Goal: Find specific page/section: Find specific page/section

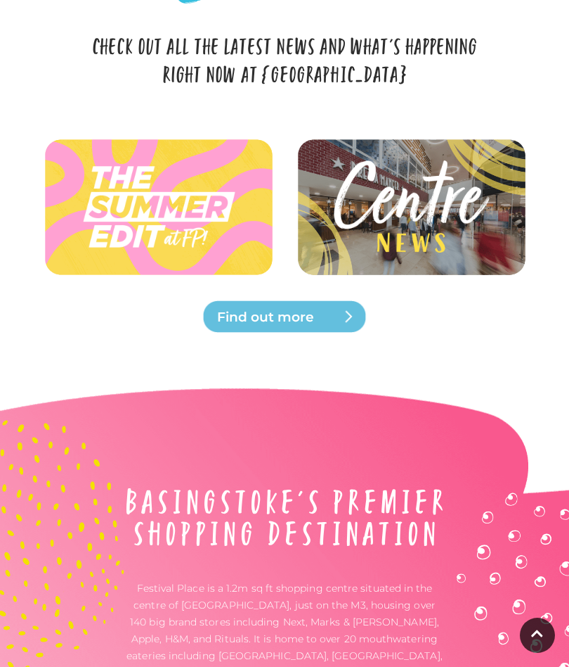
scroll to position [4017, 0]
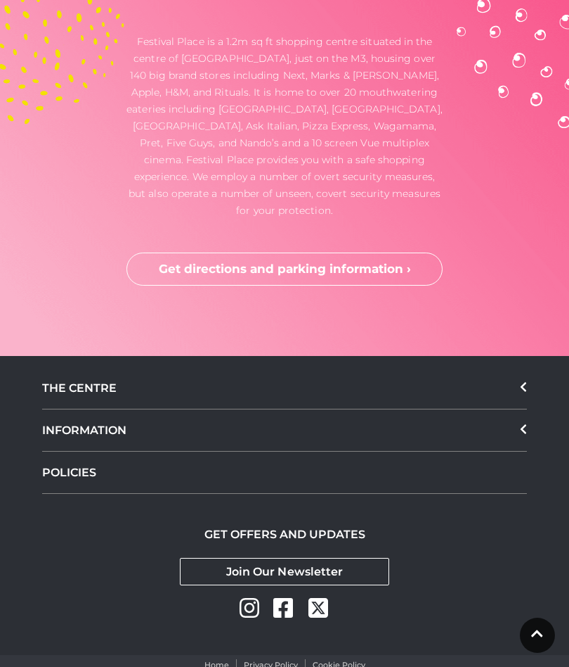
click at [83, 367] on div "THE CENTRE" at bounding box center [284, 388] width 485 height 42
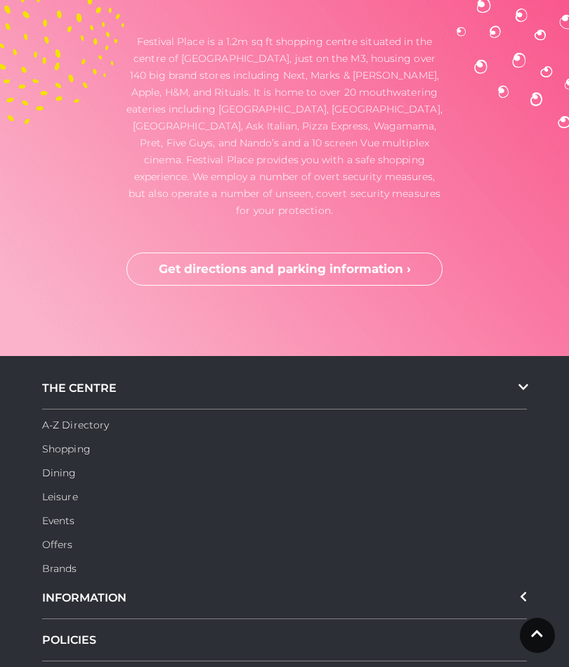
click at [66, 418] on link "A-Z Directory" at bounding box center [75, 424] width 67 height 13
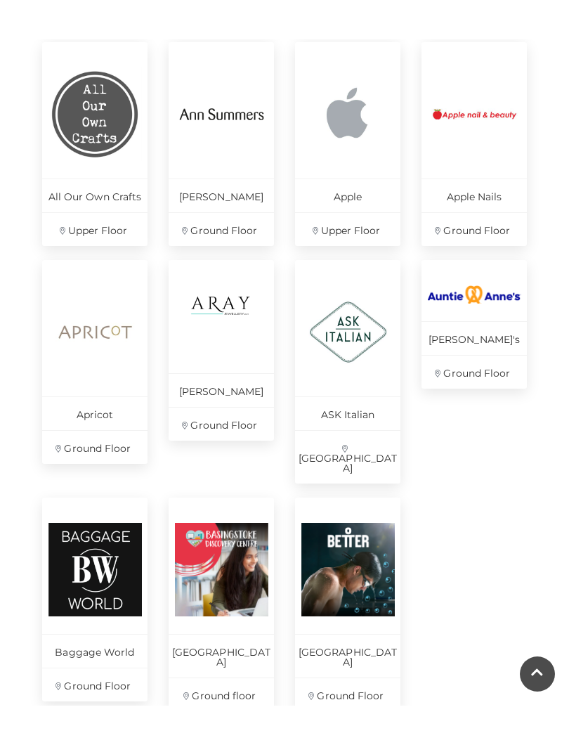
scroll to position [733, 0]
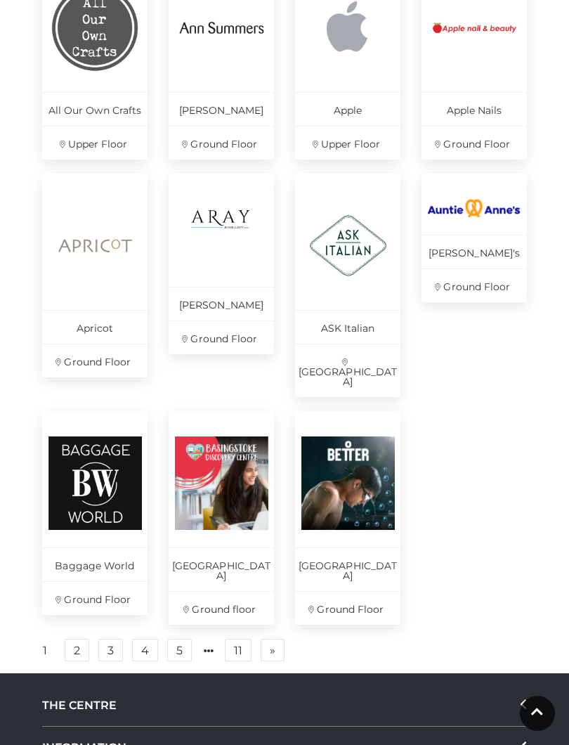
click at [88, 639] on link "2" at bounding box center [77, 650] width 25 height 22
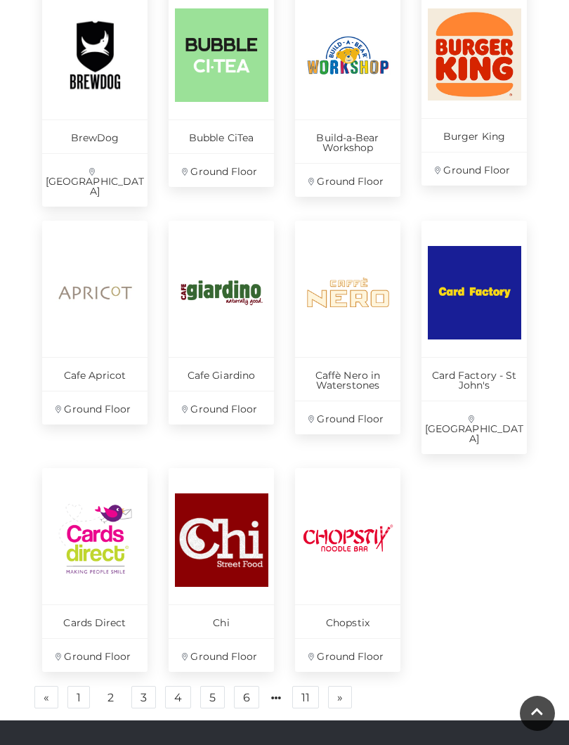
click at [86, 666] on link "1" at bounding box center [78, 697] width 22 height 22
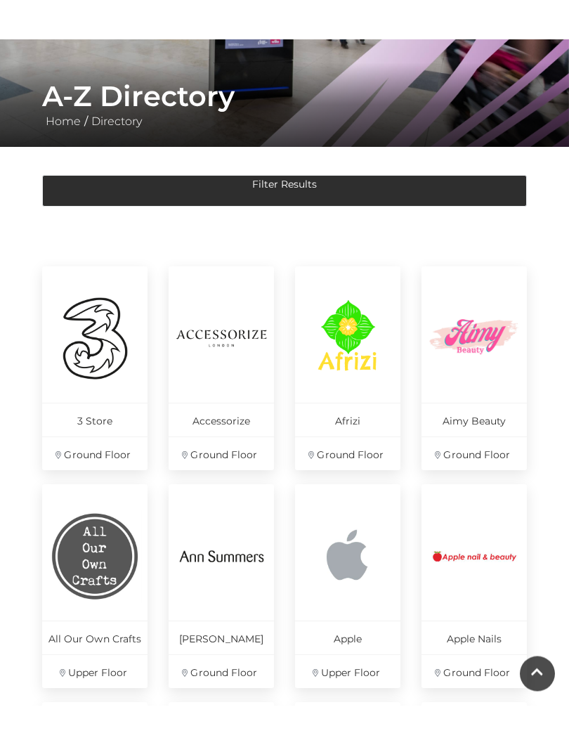
scroll to position [244, 0]
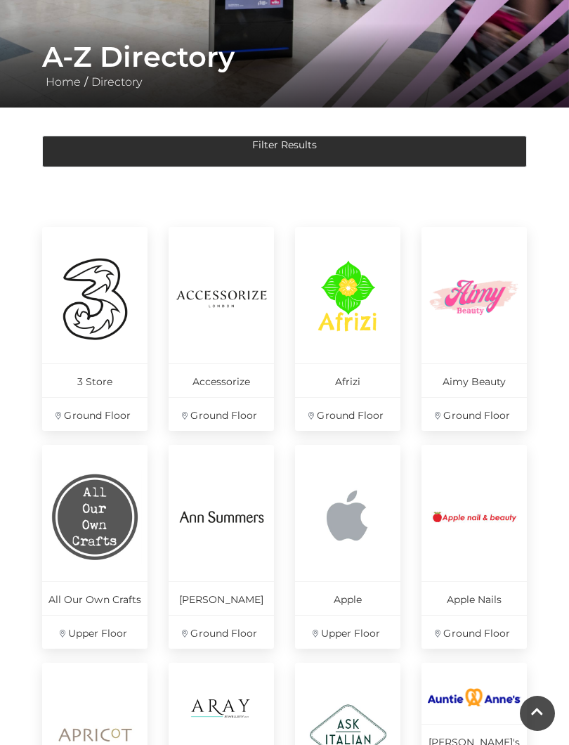
click at [498, 555] on img at bounding box center [475, 517] width 94 height 94
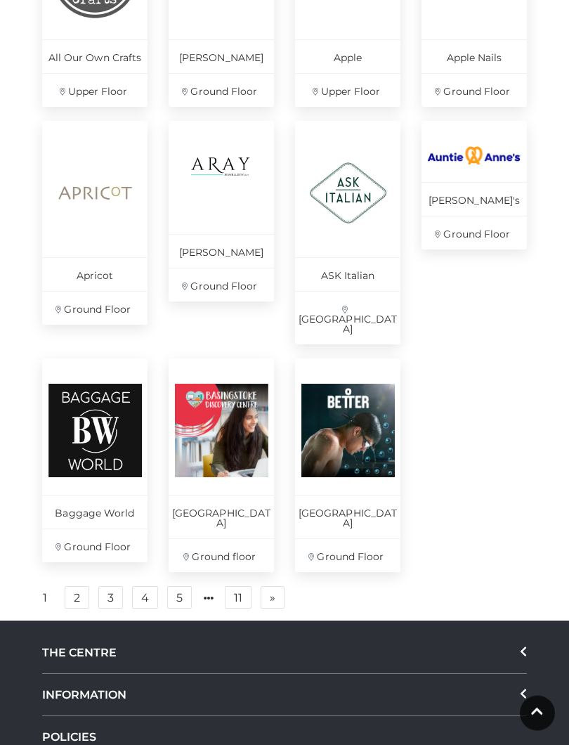
scroll to position [786, 0]
click at [79, 586] on link "2" at bounding box center [77, 597] width 25 height 22
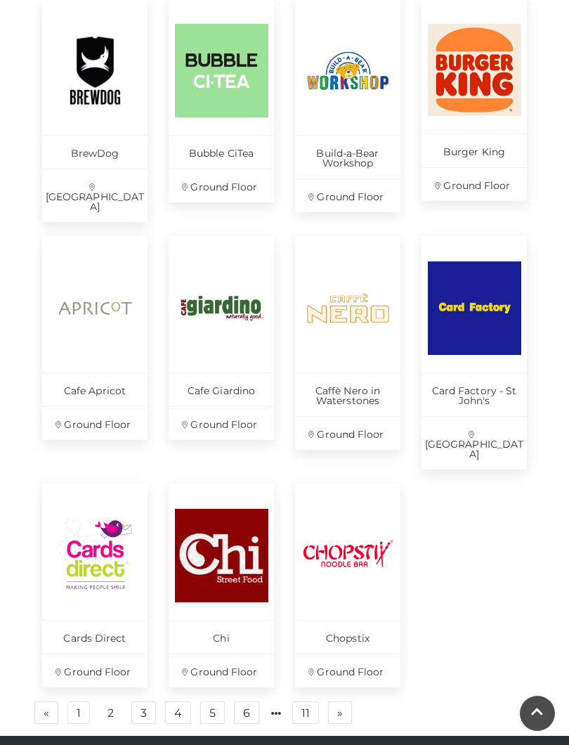
scroll to position [702, 0]
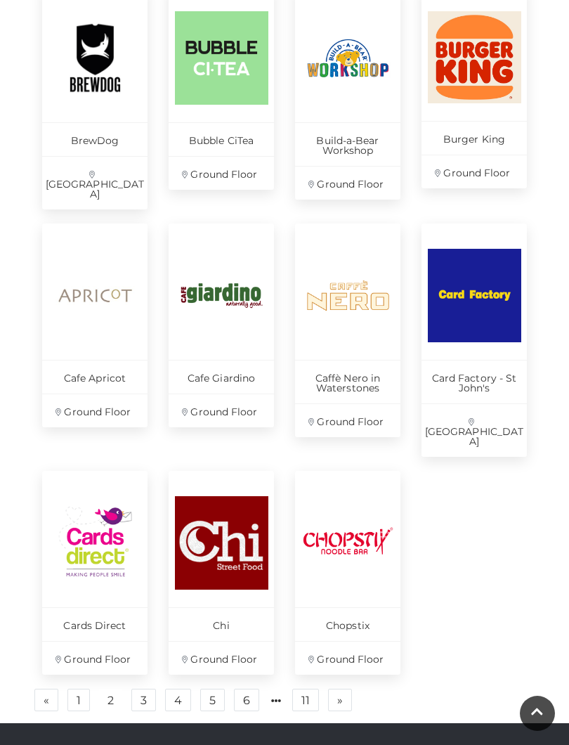
click at [153, 666] on link "3" at bounding box center [143, 700] width 25 height 22
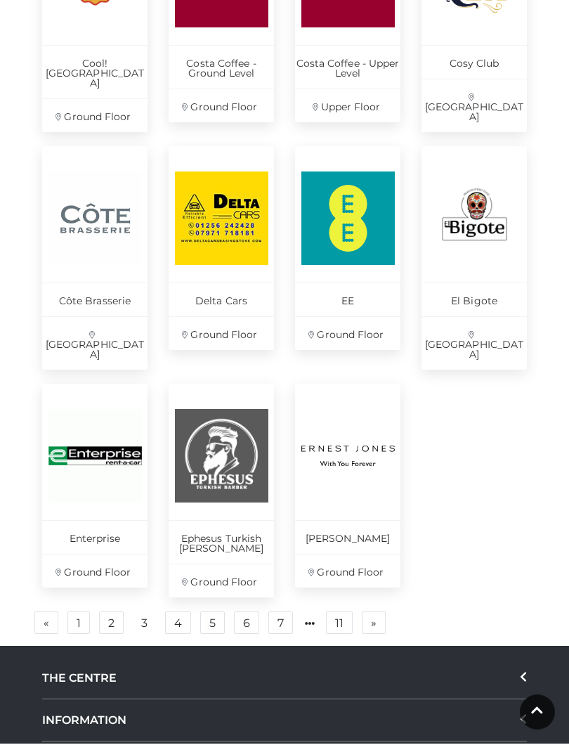
scroll to position [780, 0]
click at [143, 612] on link "3" at bounding box center [144, 623] width 23 height 22
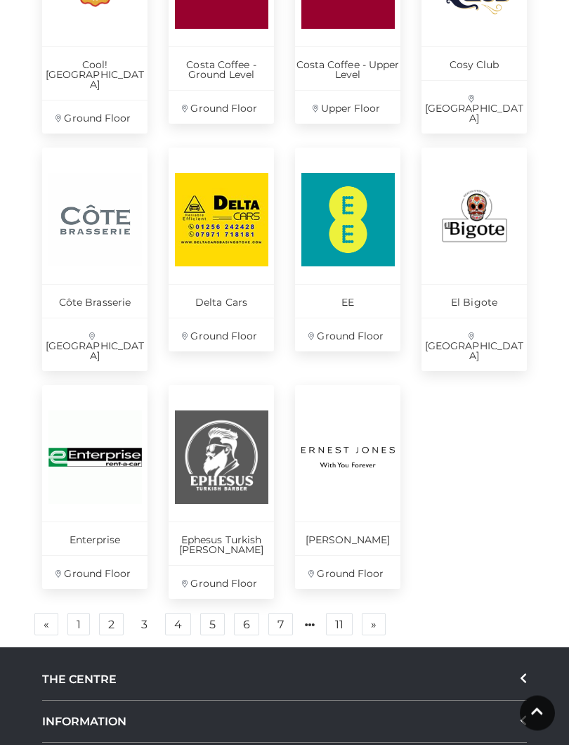
scroll to position [794, 0]
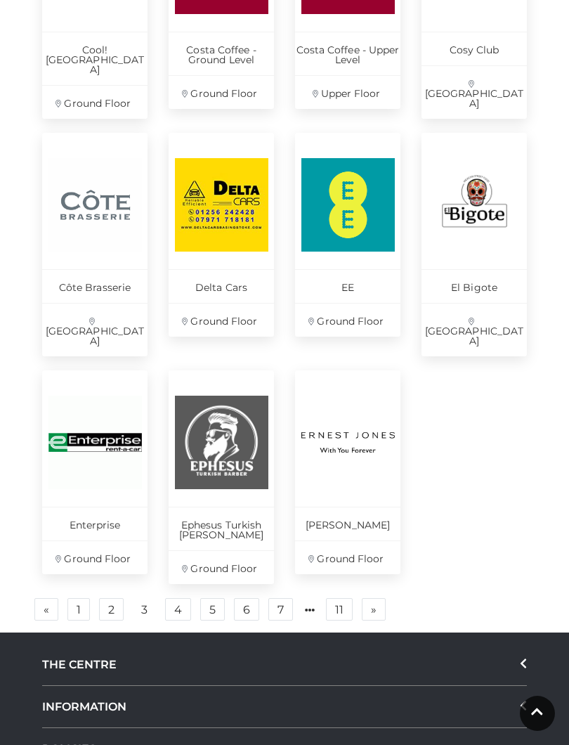
click at [182, 598] on link "4" at bounding box center [178, 609] width 26 height 22
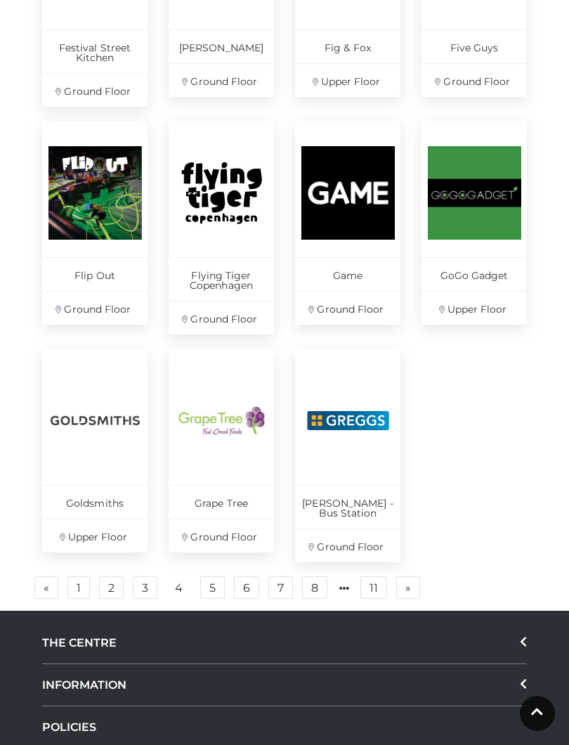
scroll to position [811, 0]
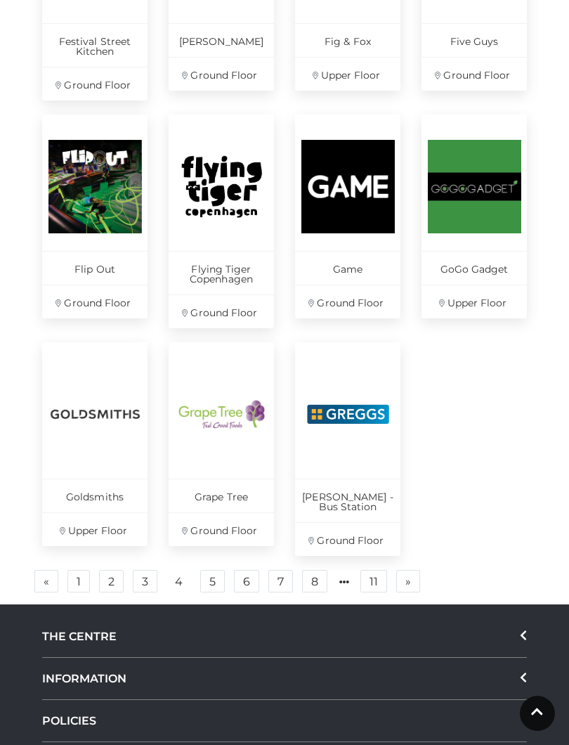
click at [217, 574] on link "5" at bounding box center [212, 581] width 25 height 22
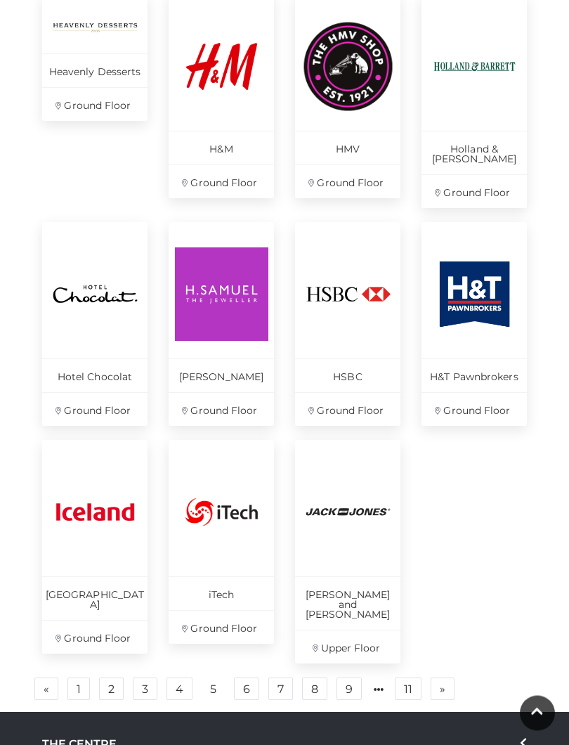
scroll to position [724, 0]
click at [248, 666] on link "6" at bounding box center [246, 689] width 25 height 22
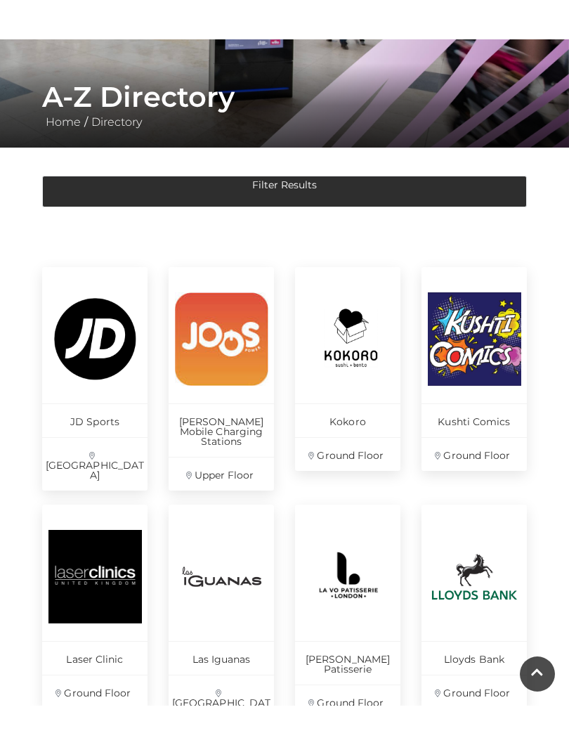
scroll to position [228, 0]
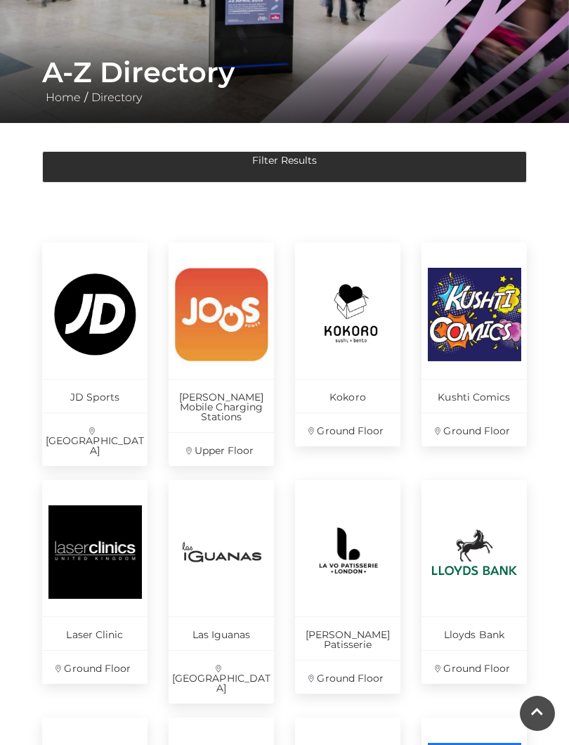
click at [480, 316] on img at bounding box center [475, 315] width 94 height 94
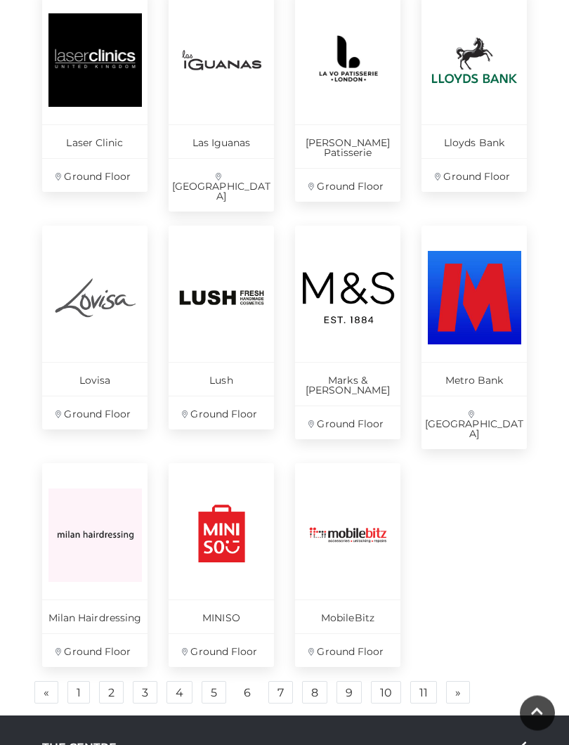
scroll to position [721, 0]
click at [279, 666] on link "7" at bounding box center [281, 692] width 25 height 22
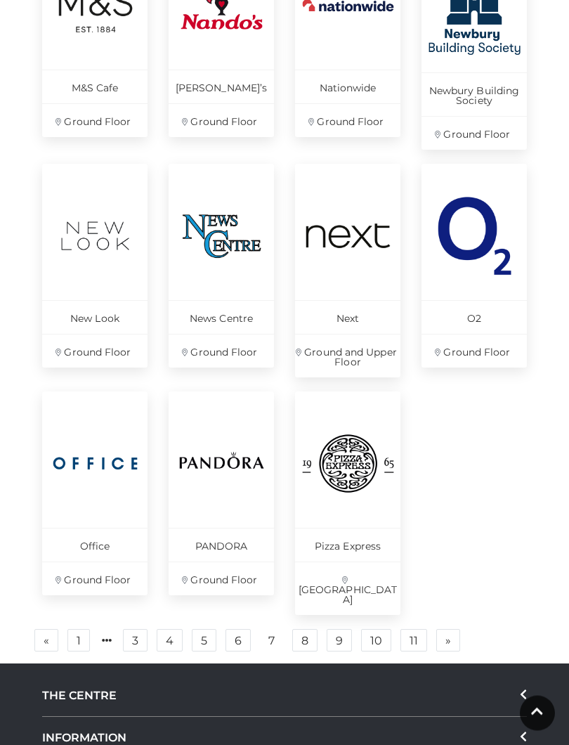
scroll to position [766, 0]
click at [302, 629] on link "8" at bounding box center [304, 640] width 25 height 22
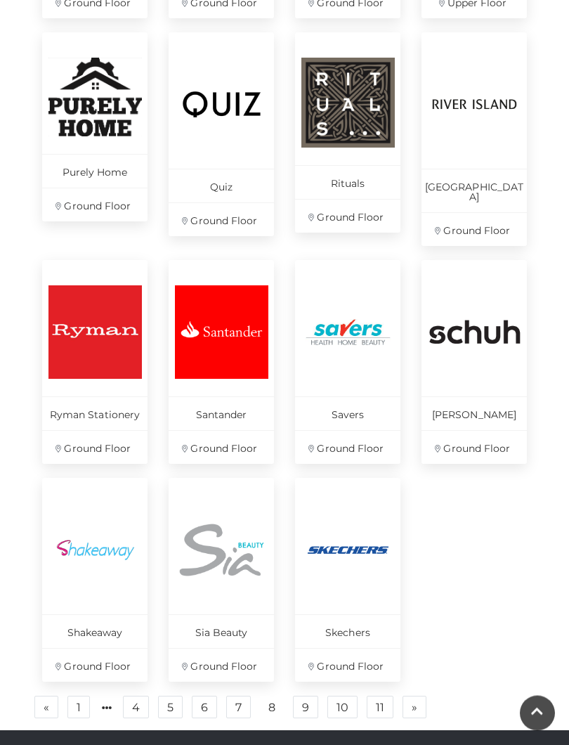
scroll to position [675, 0]
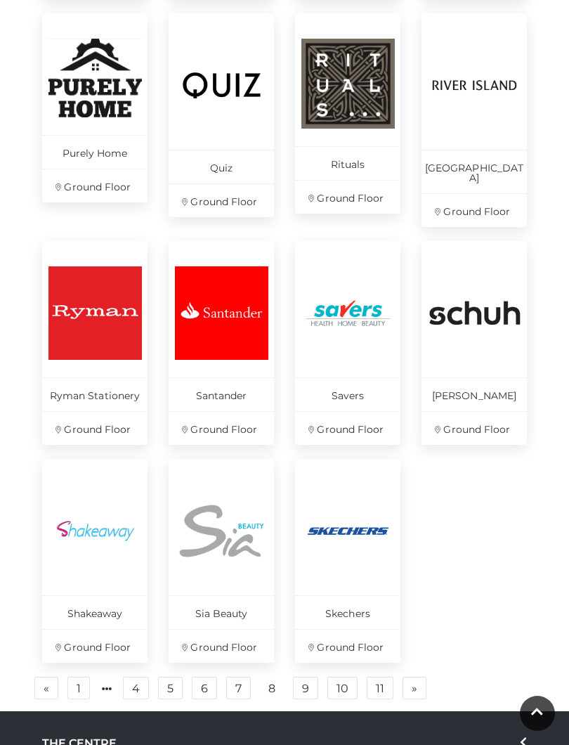
click at [307, 666] on link "9" at bounding box center [305, 688] width 25 height 22
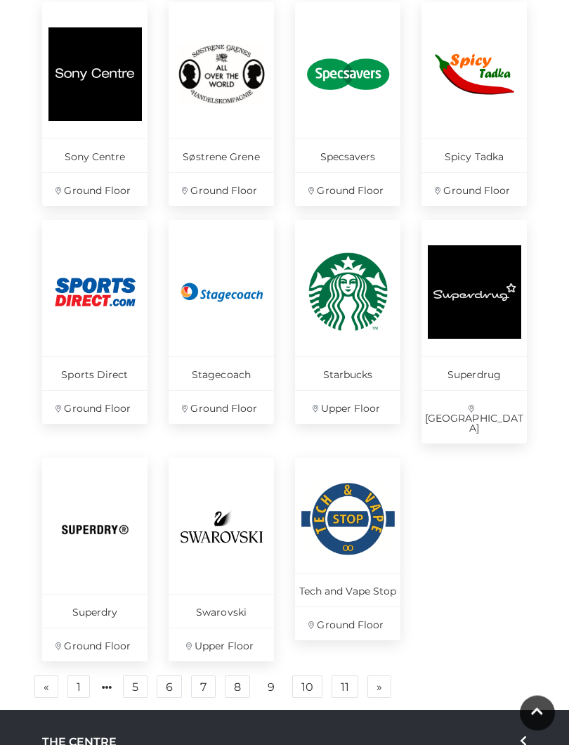
scroll to position [719, 0]
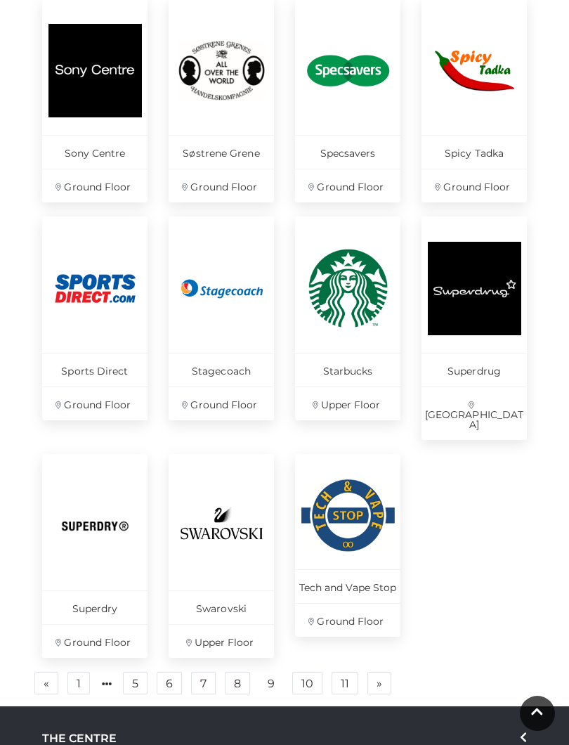
click at [302, 666] on link "10" at bounding box center [307, 683] width 30 height 22
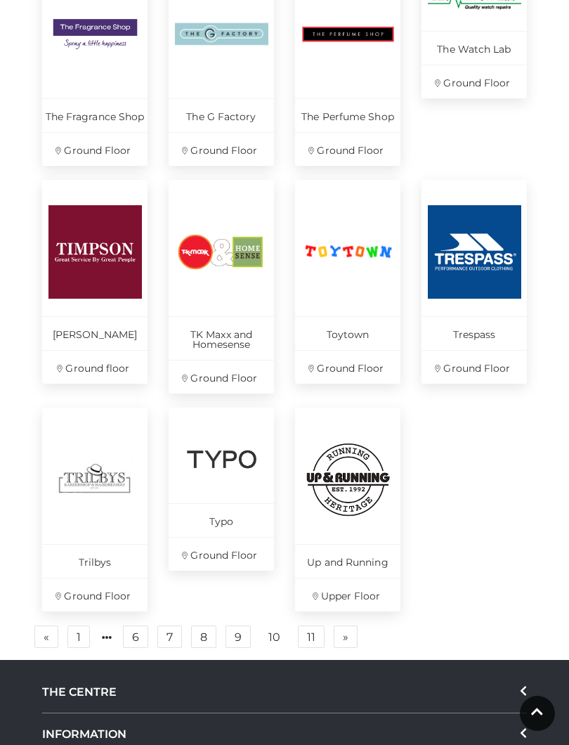
scroll to position [748, 0]
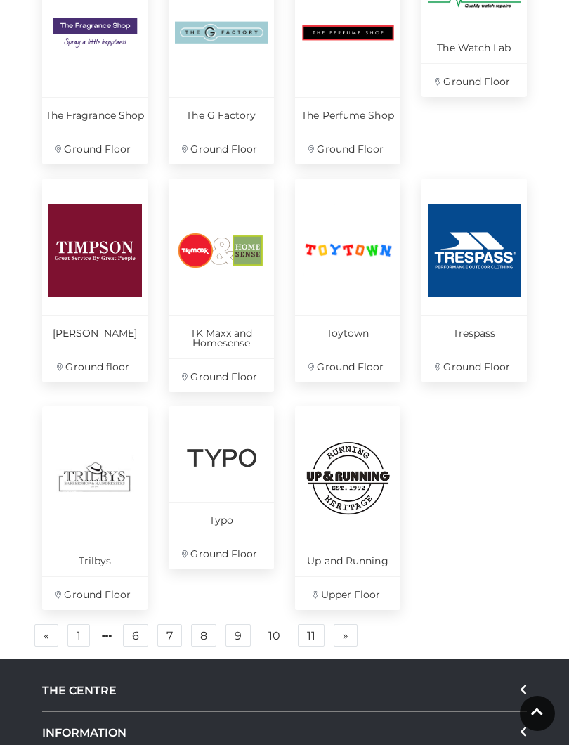
click at [309, 624] on link "11" at bounding box center [311, 635] width 27 height 22
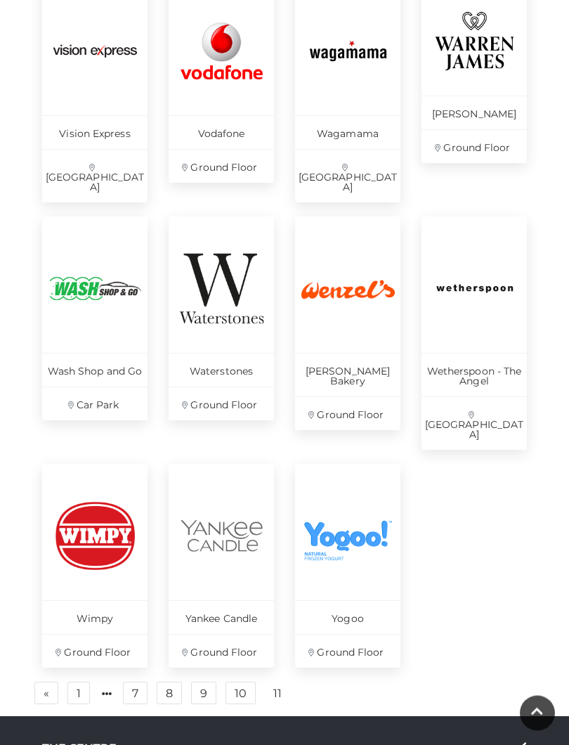
scroll to position [492, 0]
click at [279, 666] on link "11" at bounding box center [277, 694] width 25 height 22
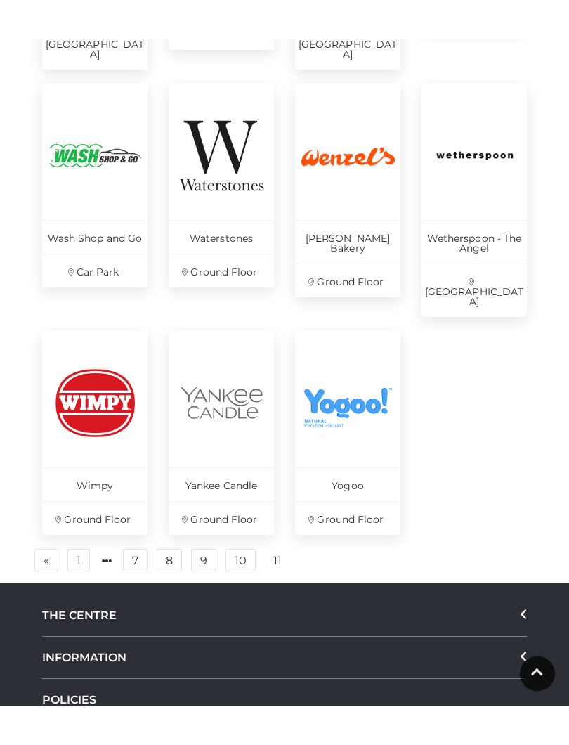
scroll to position [676, 0]
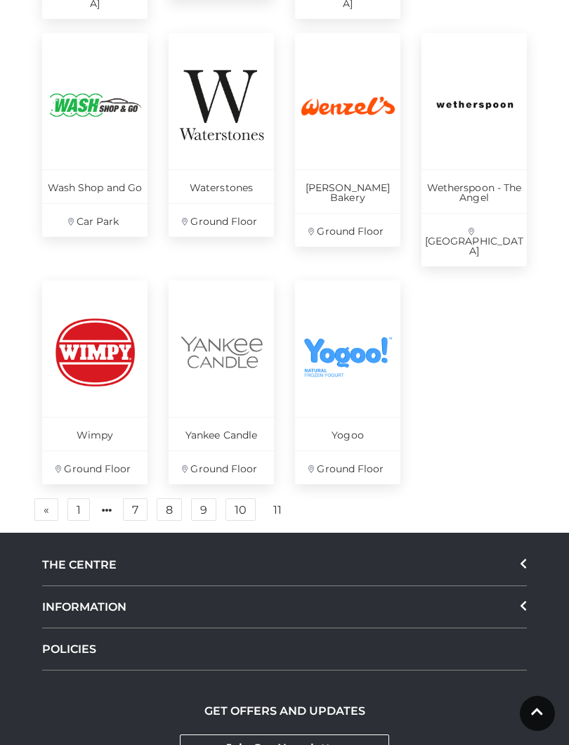
click at [275, 499] on link "11" at bounding box center [277, 510] width 25 height 22
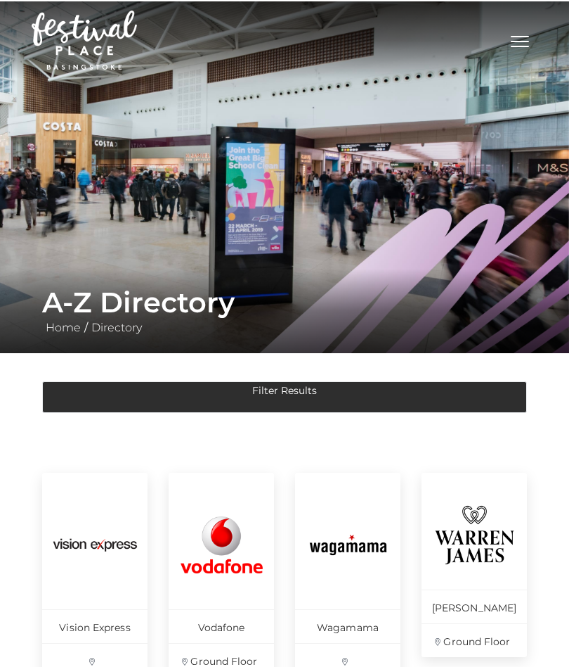
scroll to position [715, 0]
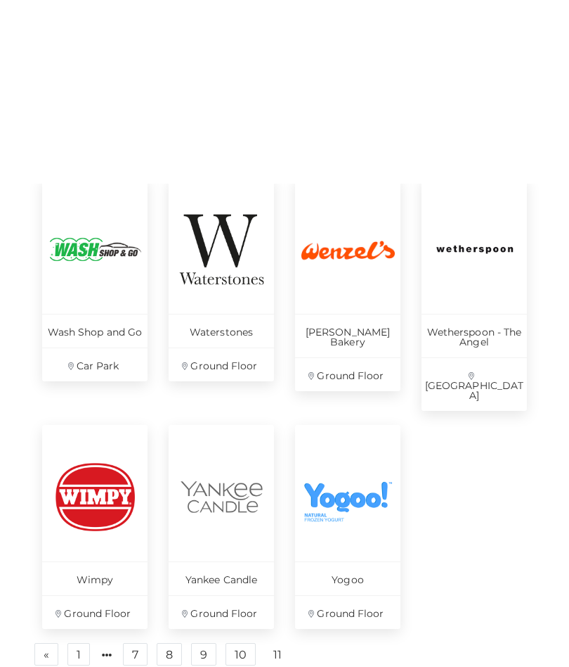
scroll to position [532, 0]
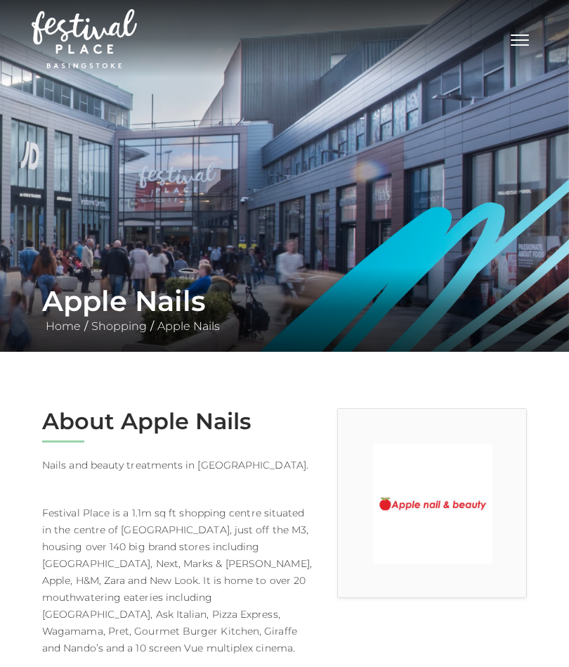
click at [1, 569] on main "Apple Nails Home / Shopping / Apple Nails About Apple Nails Nails and beauty tr…" at bounding box center [284, 480] width 569 height 960
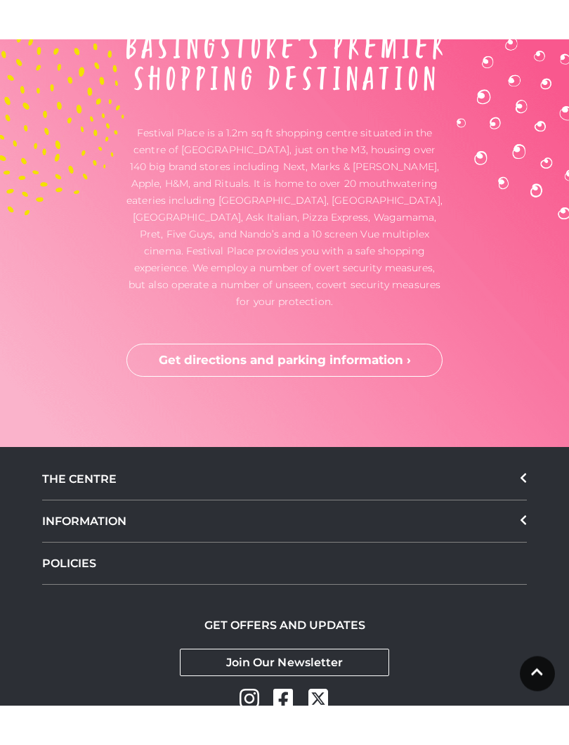
scroll to position [3938, 0]
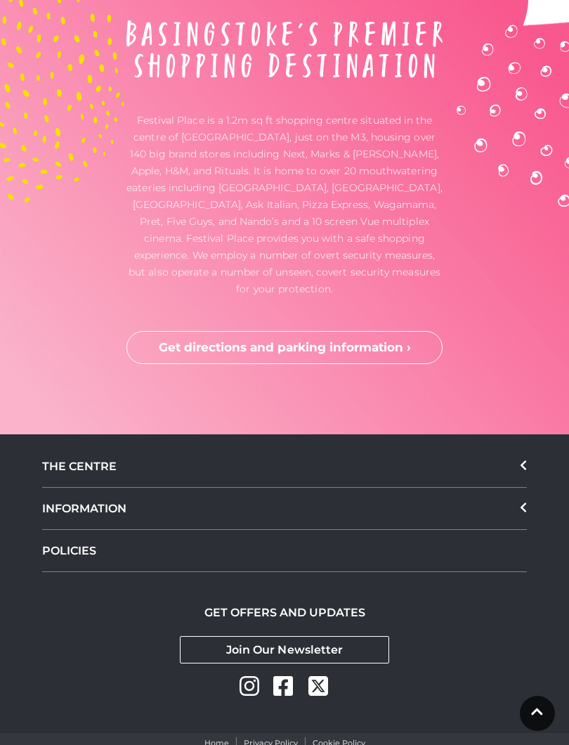
click at [524, 461] on icon at bounding box center [524, 466] width 6 height 10
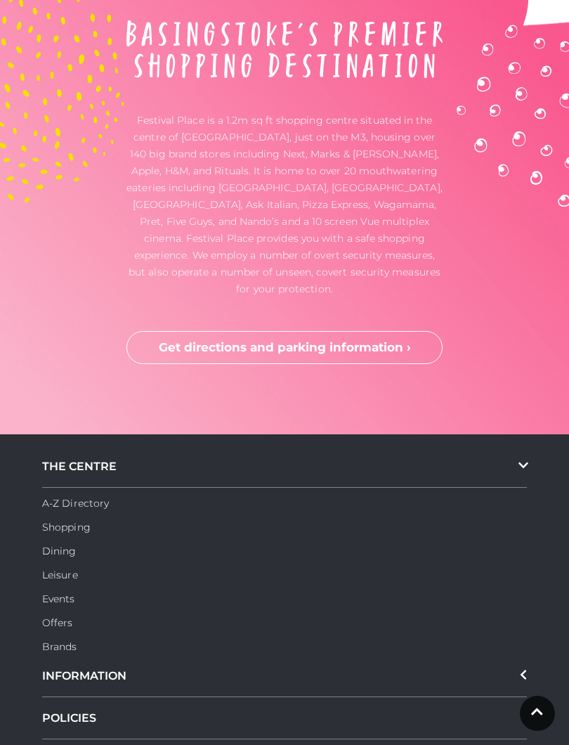
click at [66, 593] on link "Events" at bounding box center [58, 599] width 33 height 13
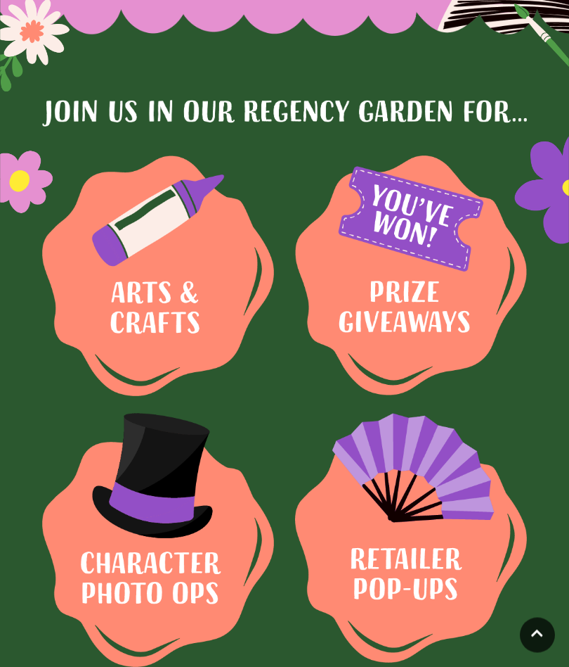
scroll to position [706, 0]
click at [151, 279] on img at bounding box center [158, 275] width 232 height 240
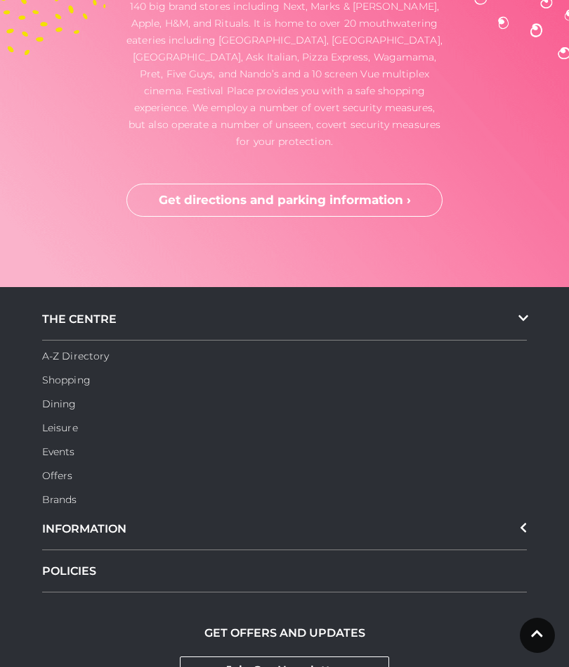
scroll to position [4061, 0]
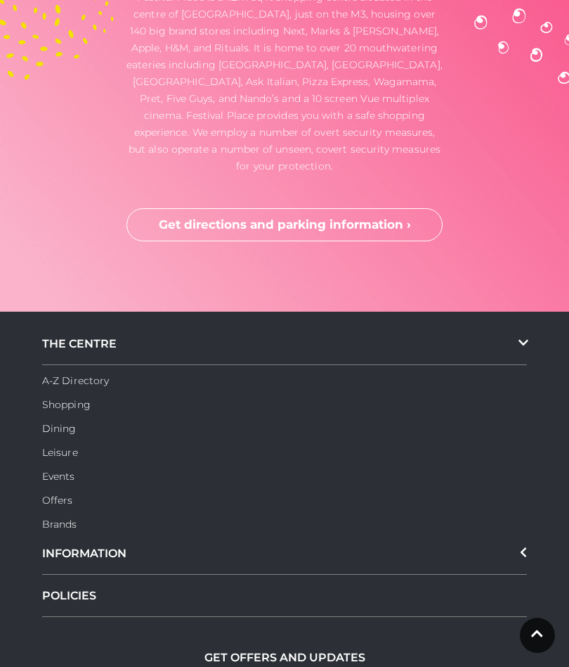
click at [69, 328] on div "THE CENTRE" at bounding box center [284, 344] width 485 height 42
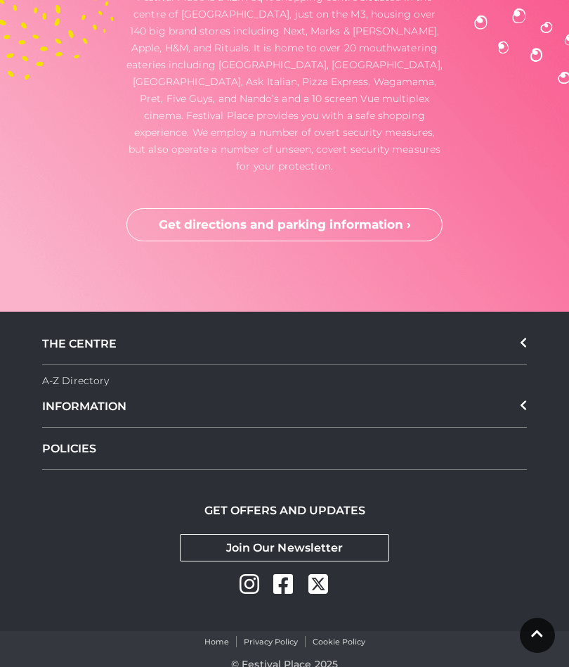
scroll to position [4017, 0]
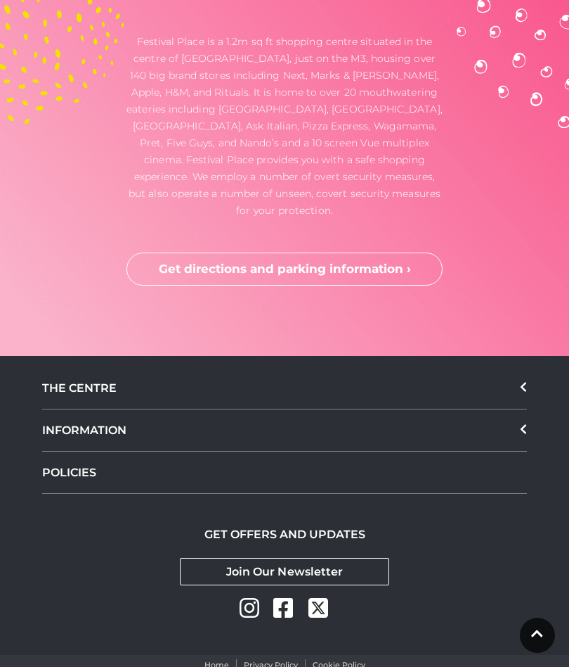
click at [521, 381] on icon at bounding box center [523, 386] width 7 height 11
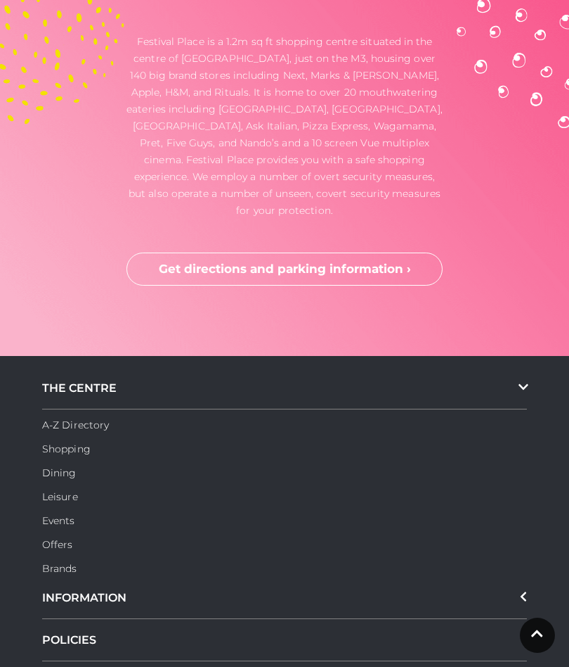
click at [68, 442] on link "Shopping" at bounding box center [66, 448] width 49 height 13
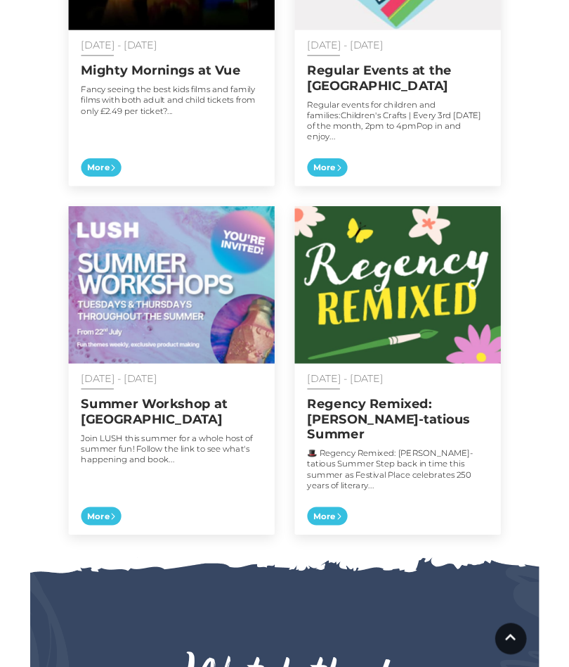
scroll to position [974, 0]
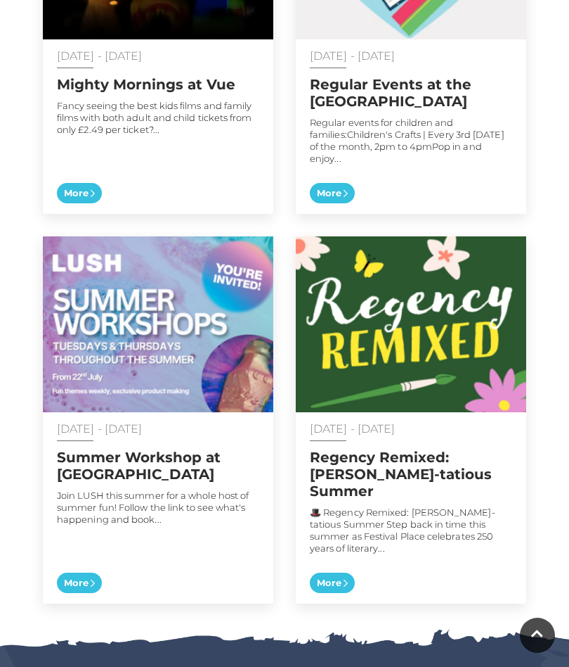
click at [338, 572] on span "More" at bounding box center [332, 582] width 45 height 21
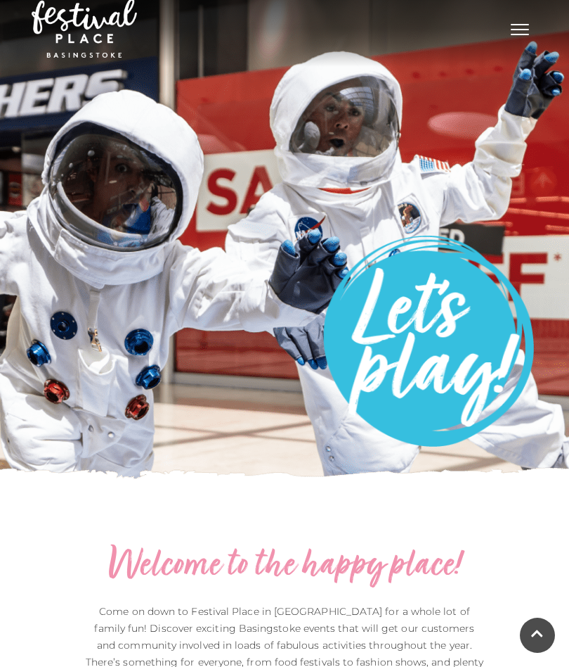
scroll to position [0, 0]
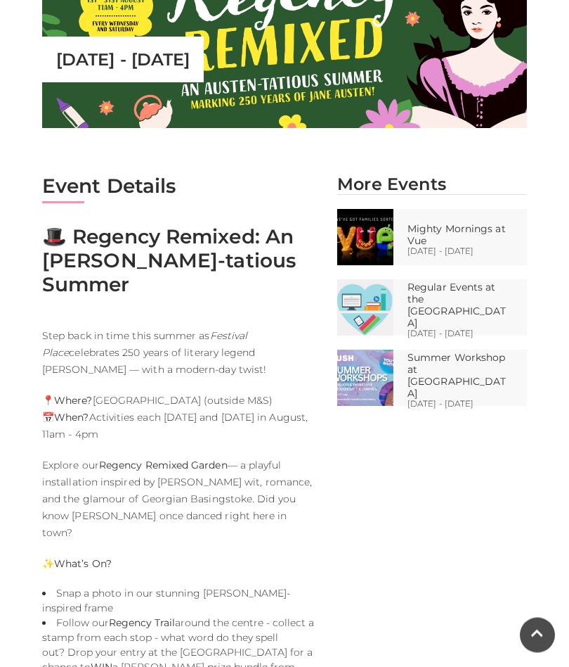
scroll to position [432, 0]
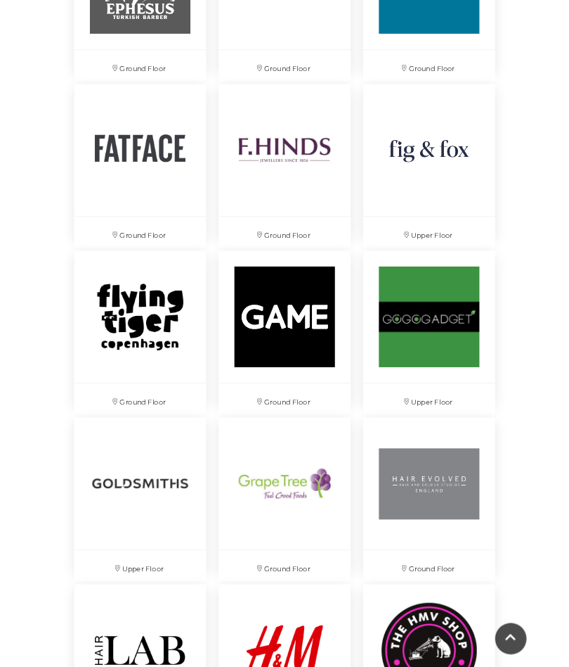
scroll to position [2717, 0]
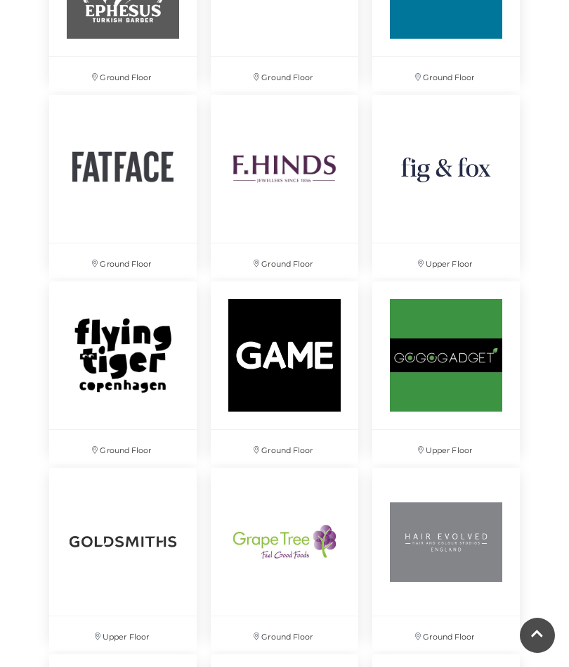
click at [501, 201] on img at bounding box center [447, 169] width 148 height 148
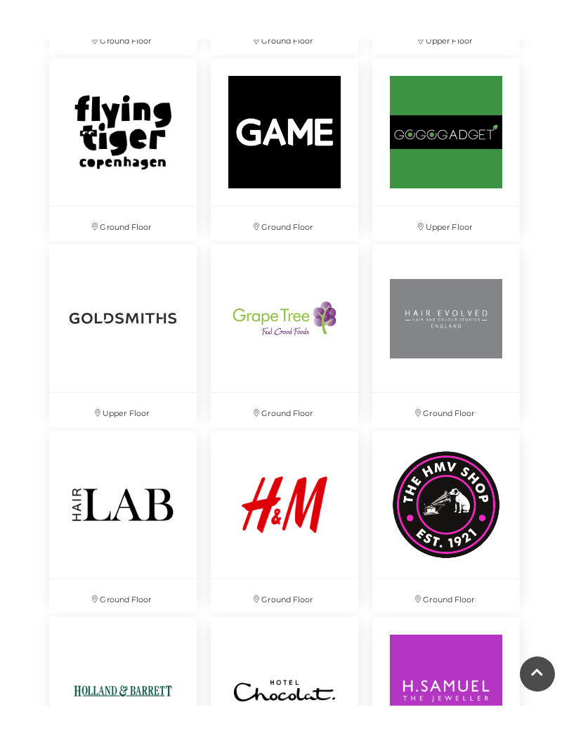
scroll to position [2985, 0]
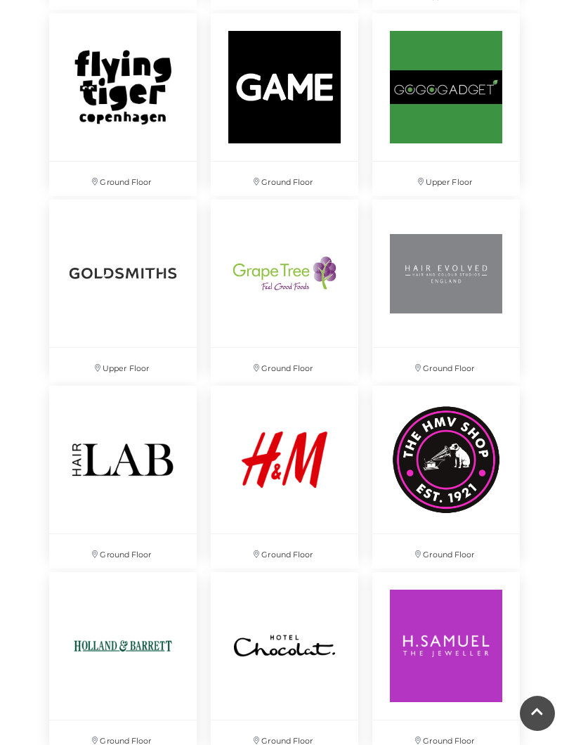
click at [442, 493] on img at bounding box center [447, 460] width 148 height 148
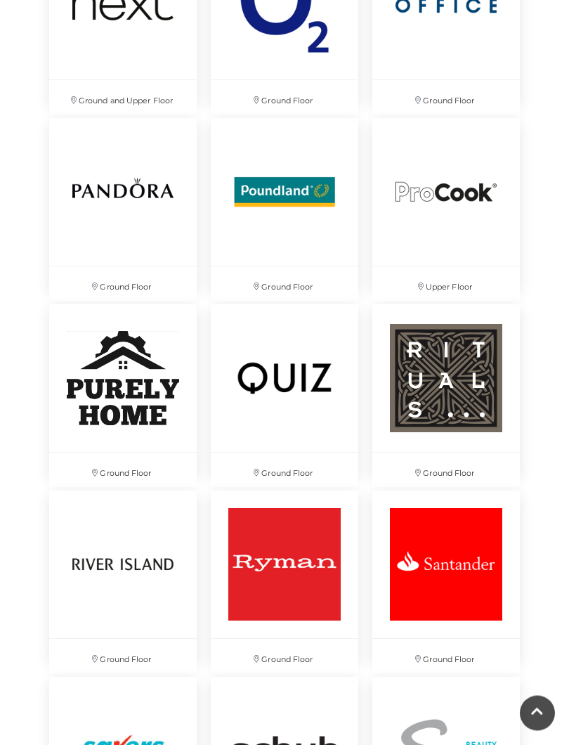
scroll to position [5302, 0]
click at [276, 371] on img at bounding box center [285, 378] width 148 height 148
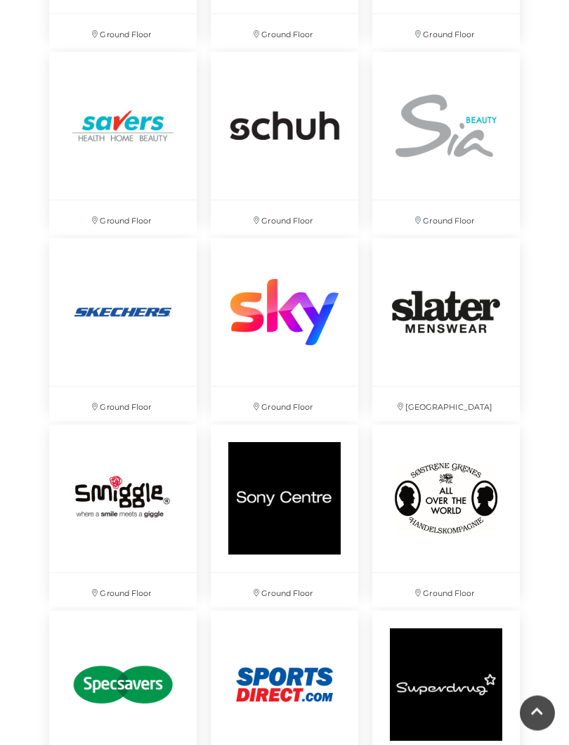
scroll to position [5927, 0]
click at [413, 494] on img at bounding box center [447, 499] width 148 height 148
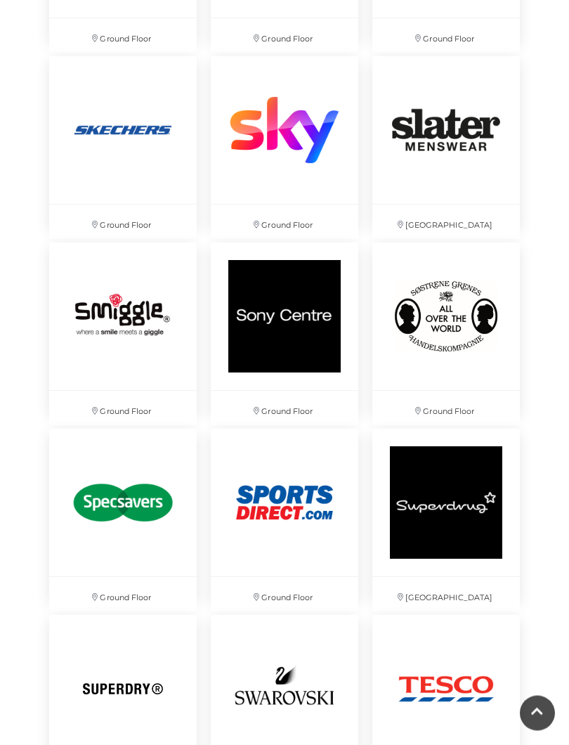
scroll to position [6109, 0]
click at [261, 326] on img at bounding box center [285, 317] width 148 height 148
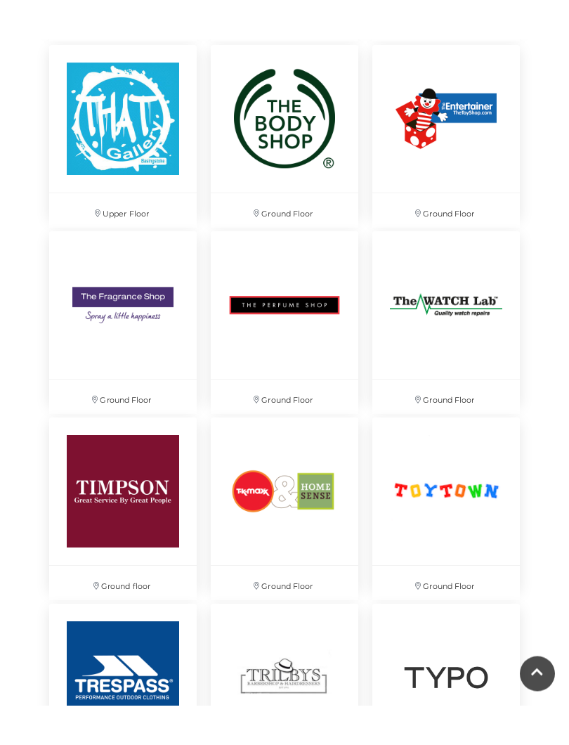
scroll to position [6966, 0]
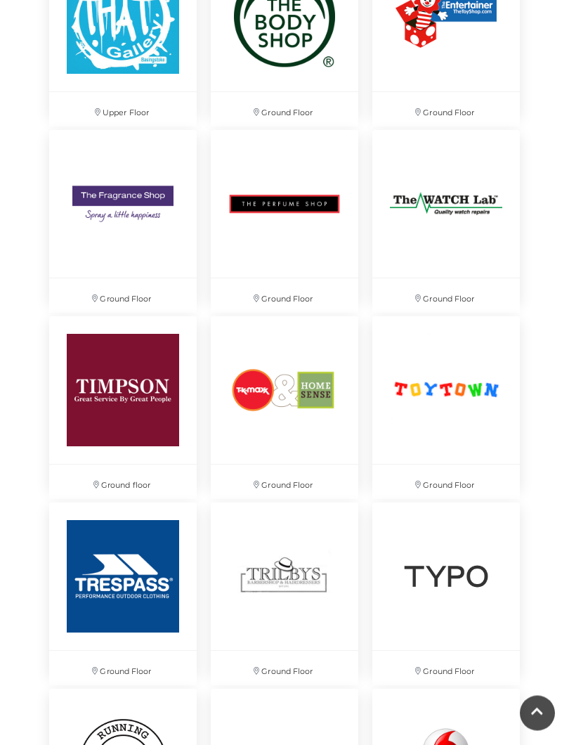
click at [420, 382] on img at bounding box center [447, 391] width 148 height 148
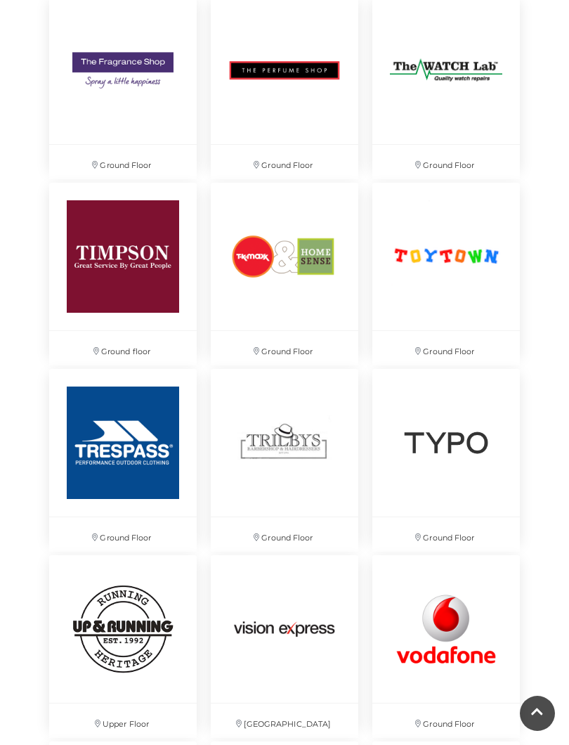
scroll to position [7102, 0]
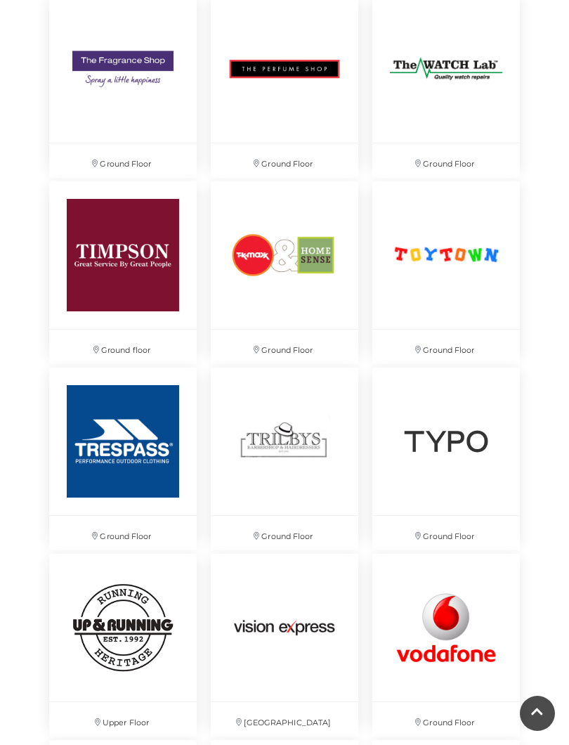
click at [482, 436] on img at bounding box center [447, 442] width 148 height 148
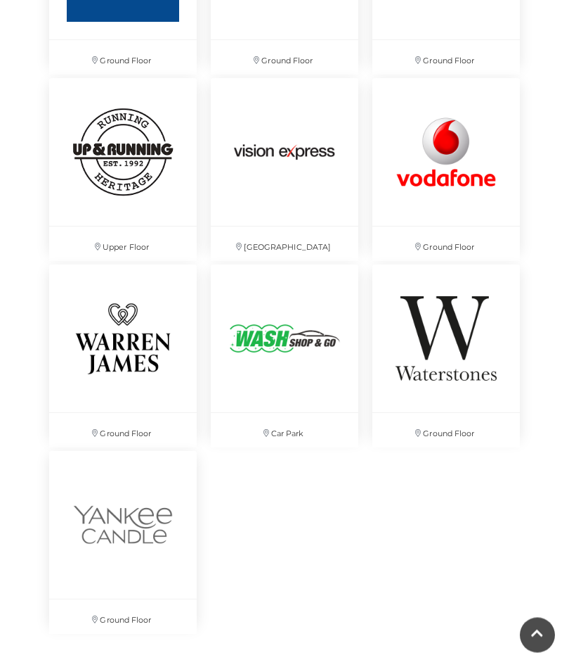
scroll to position [7578, 0]
click at [475, 339] on img at bounding box center [447, 338] width 148 height 148
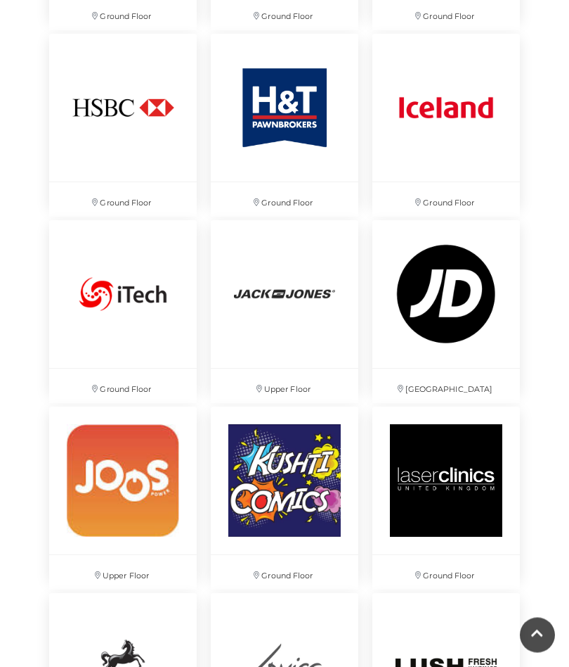
scroll to position [3709, 0]
click at [304, 508] on img at bounding box center [285, 480] width 148 height 148
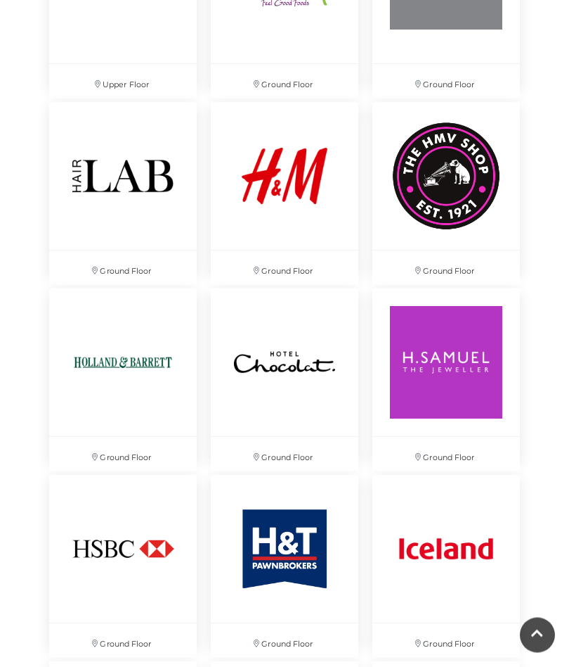
scroll to position [3269, 0]
click at [464, 198] on img at bounding box center [447, 176] width 148 height 148
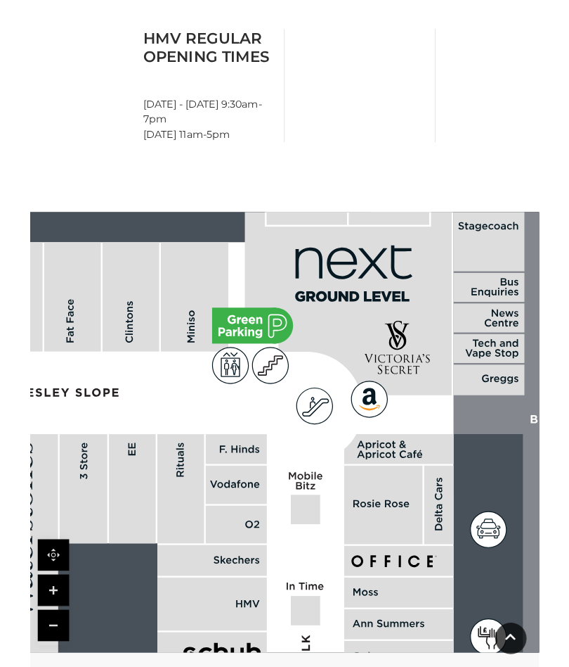
scroll to position [785, 0]
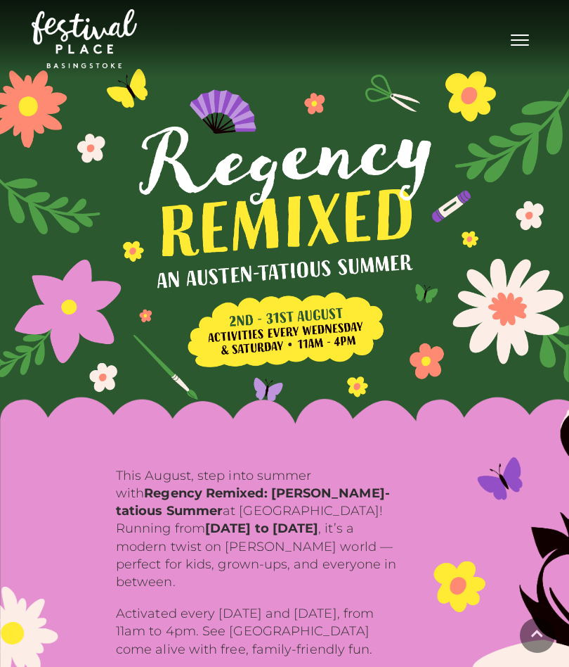
scroll to position [4017, 0]
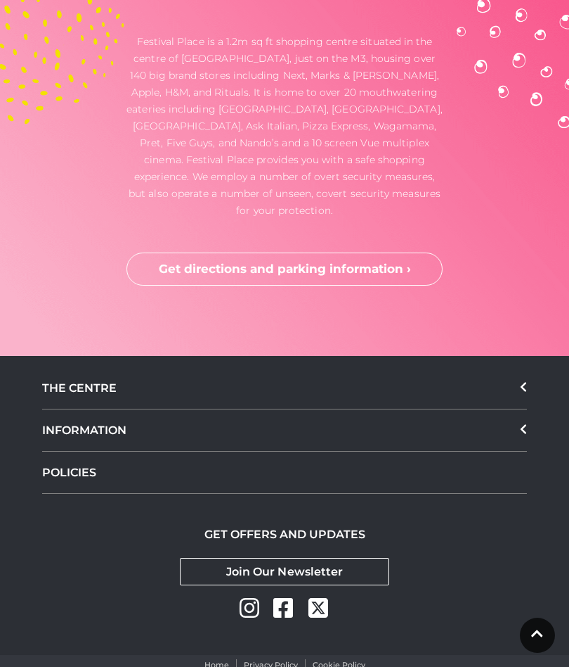
click at [527, 381] on icon at bounding box center [523, 386] width 7 height 11
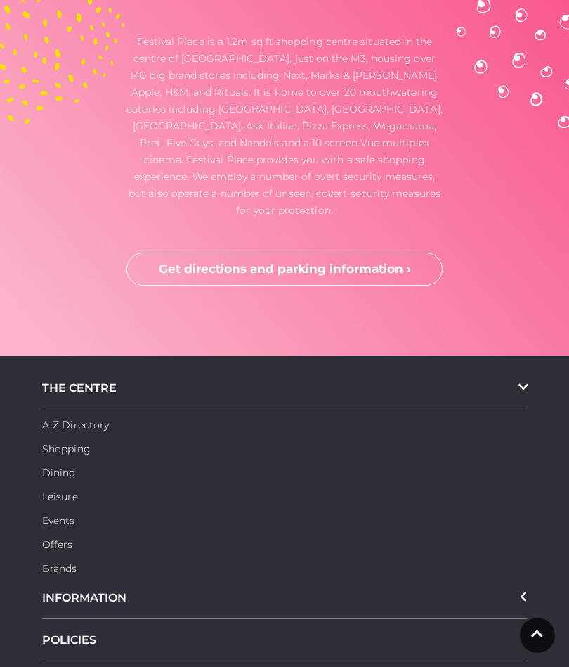
click at [70, 418] on link "A-Z Directory" at bounding box center [75, 424] width 67 height 13
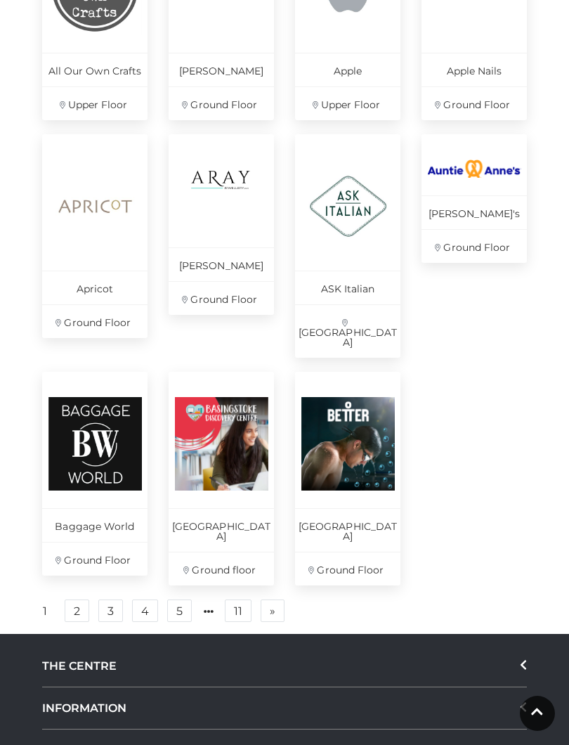
scroll to position [788, 0]
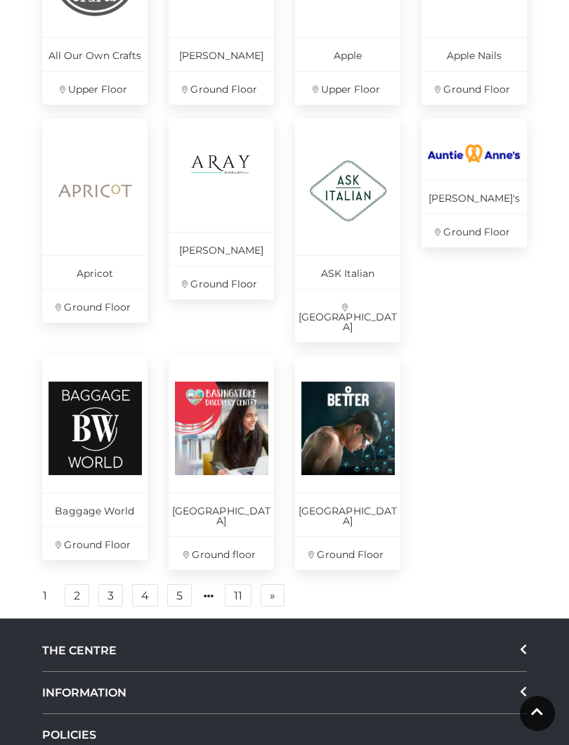
click at [73, 584] on link "2" at bounding box center [77, 595] width 25 height 22
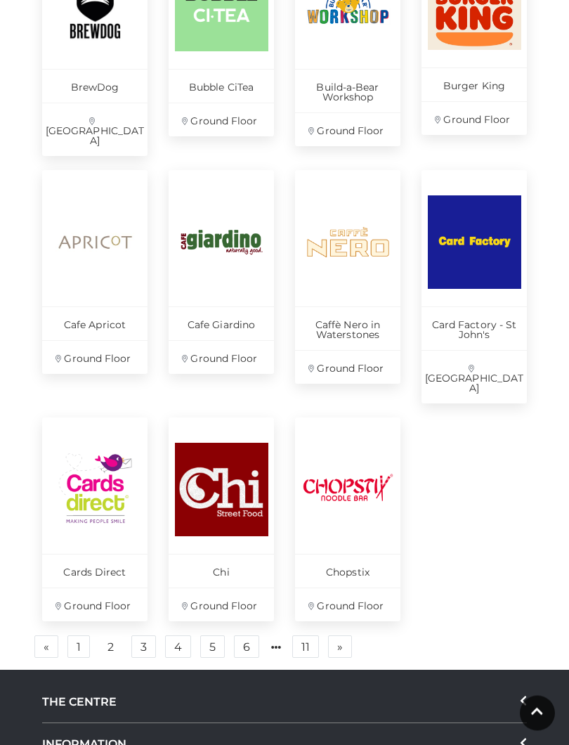
scroll to position [757, 0]
click at [143, 636] on link "3" at bounding box center [143, 647] width 25 height 22
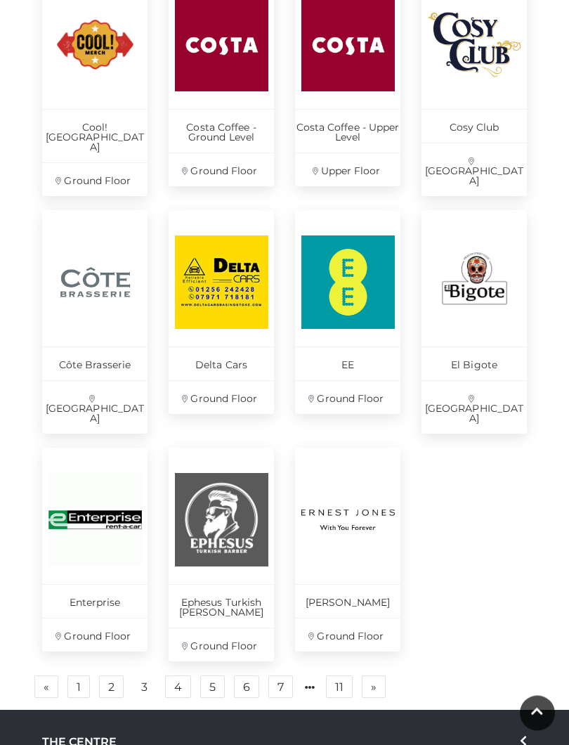
scroll to position [716, 0]
click at [169, 676] on link "4" at bounding box center [178, 687] width 26 height 22
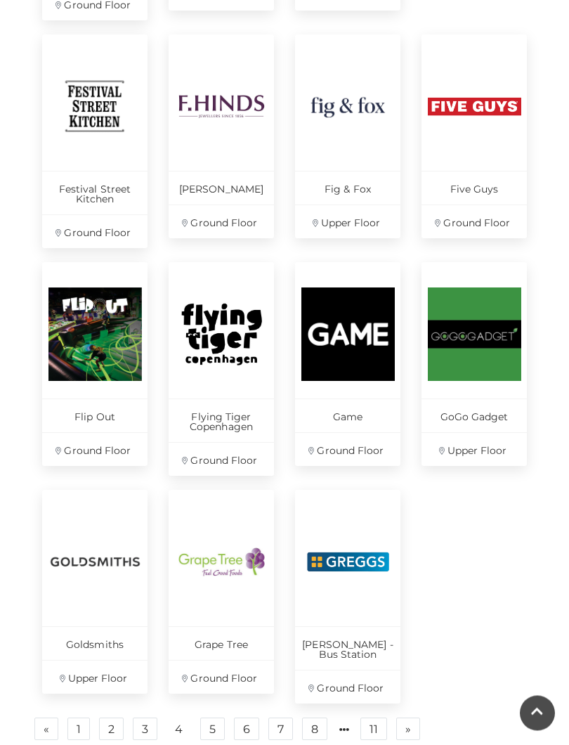
scroll to position [902, 0]
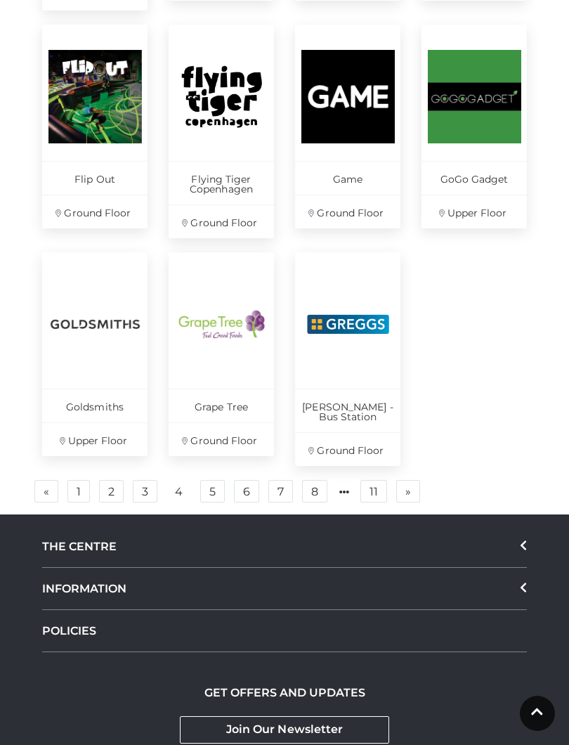
click at [219, 480] on link "5" at bounding box center [212, 491] width 25 height 22
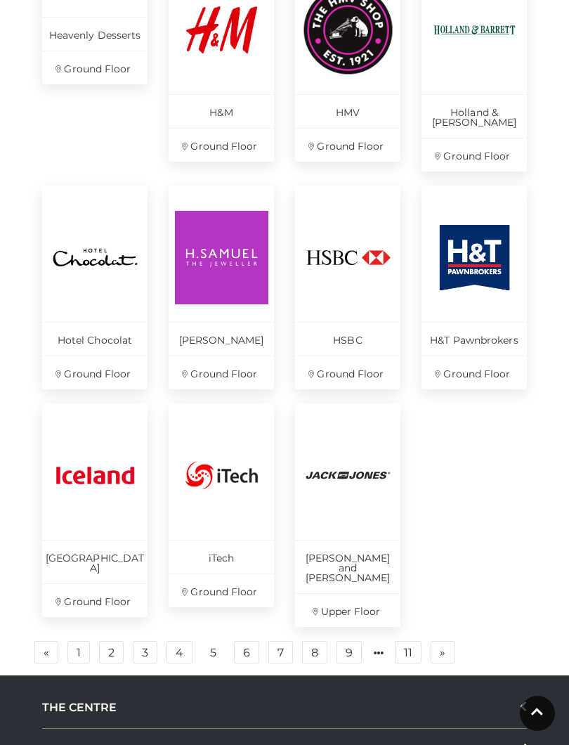
scroll to position [777, 0]
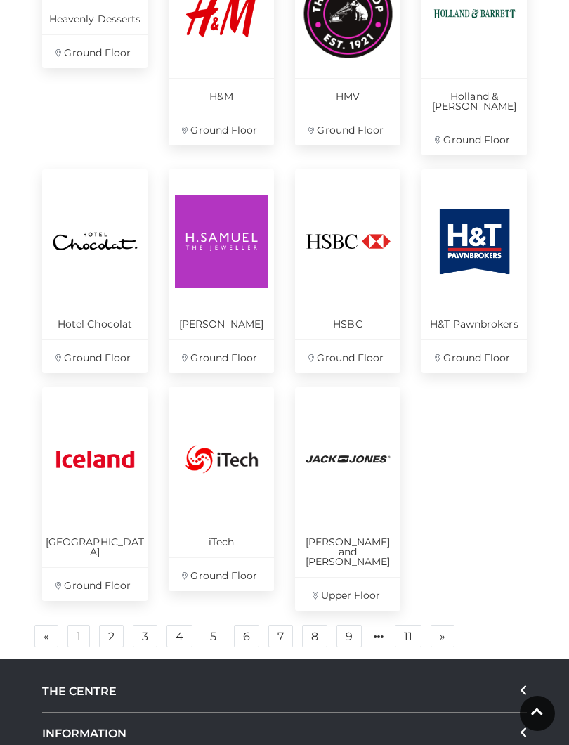
click at [251, 625] on link "6" at bounding box center [246, 636] width 25 height 22
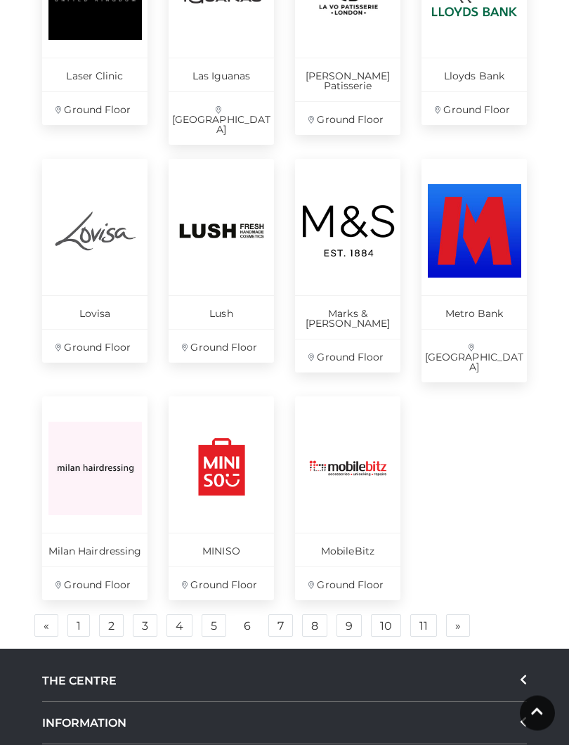
scroll to position [787, 0]
click at [273, 614] on link "7" at bounding box center [281, 625] width 25 height 22
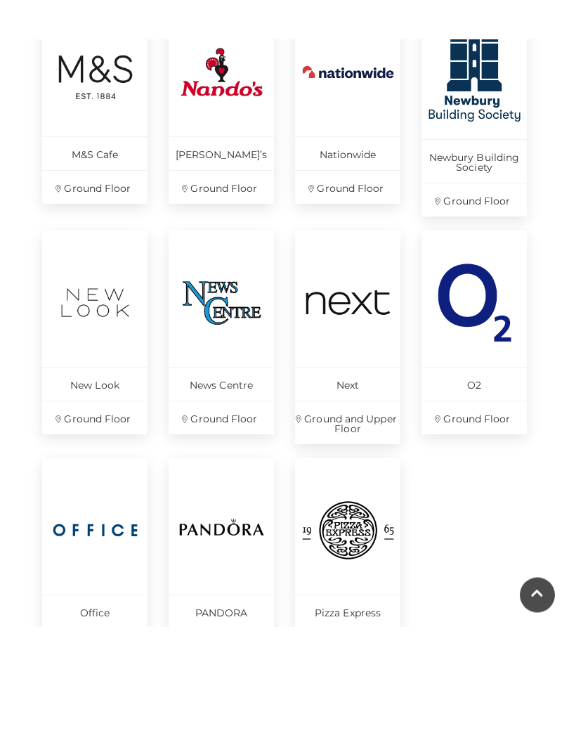
scroll to position [788, 0]
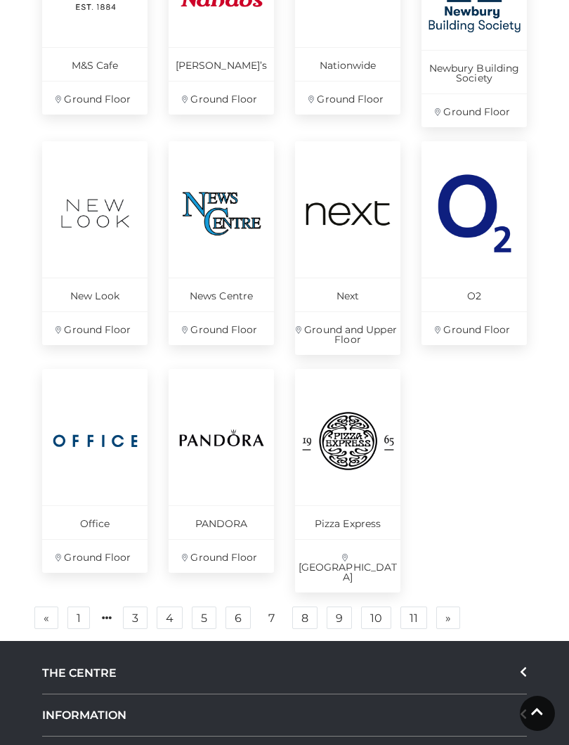
click at [304, 607] on link "8" at bounding box center [304, 618] width 25 height 22
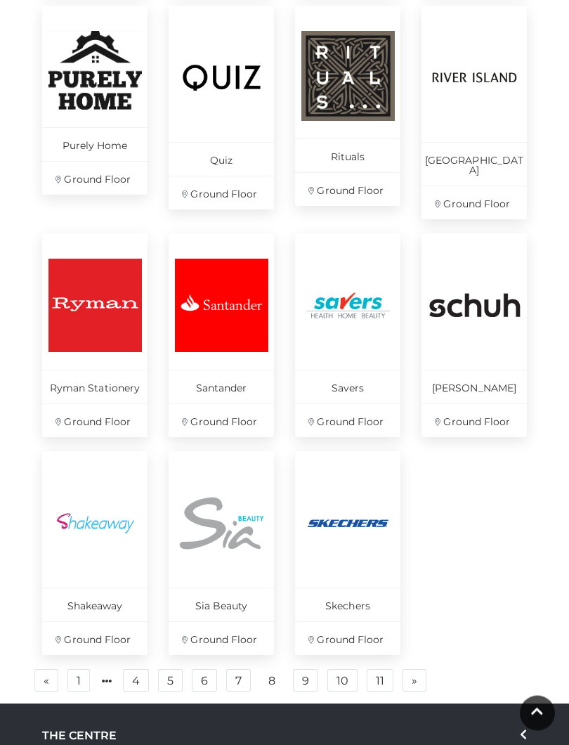
scroll to position [683, 0]
click at [293, 669] on link "9" at bounding box center [305, 680] width 25 height 22
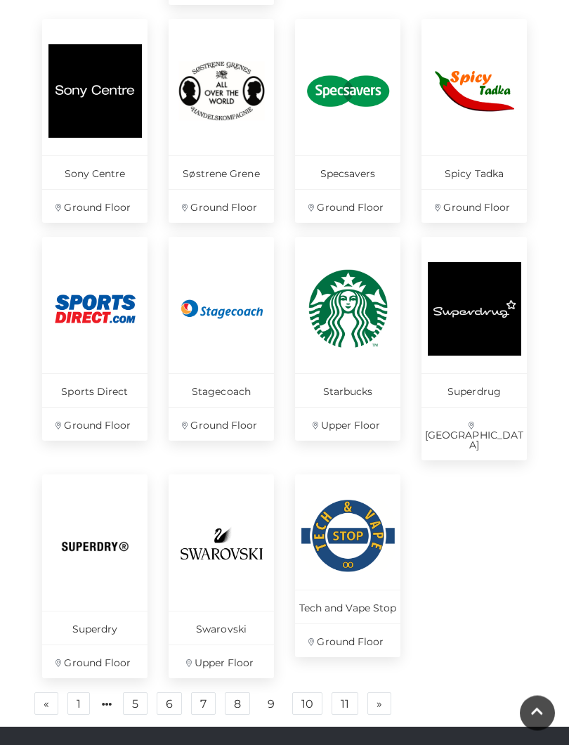
scroll to position [700, 0]
click at [316, 693] on link "10" at bounding box center [307, 704] width 30 height 22
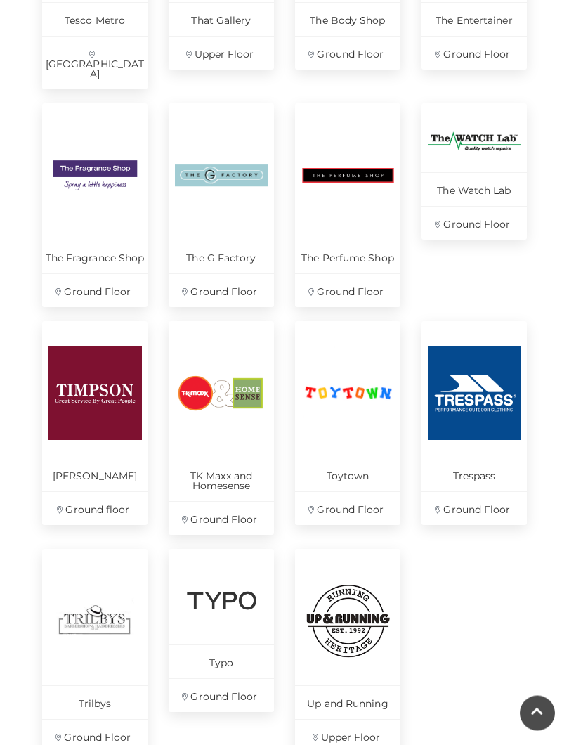
scroll to position [619, 0]
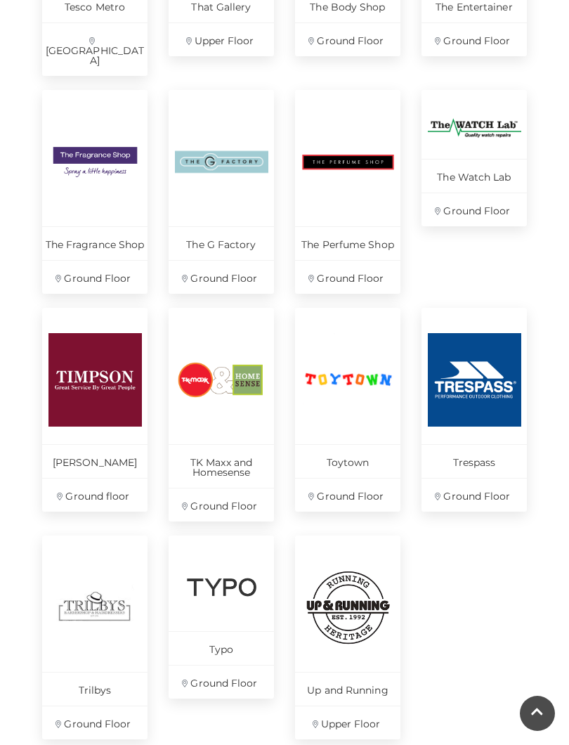
click at [367, 380] on img at bounding box center [349, 380] width 94 height 94
click at [371, 345] on img at bounding box center [349, 380] width 94 height 94
click at [369, 444] on p "Toytown" at bounding box center [347, 461] width 105 height 34
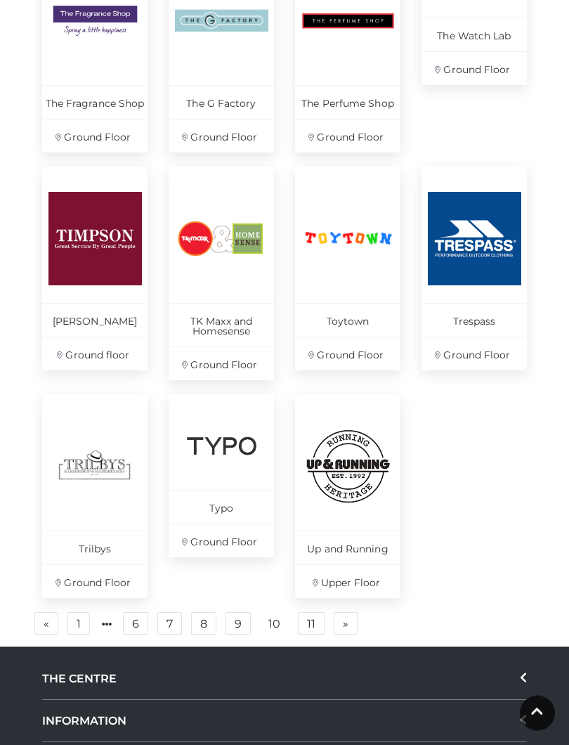
scroll to position [760, 0]
click at [138, 612] on link "6" at bounding box center [135, 623] width 25 height 22
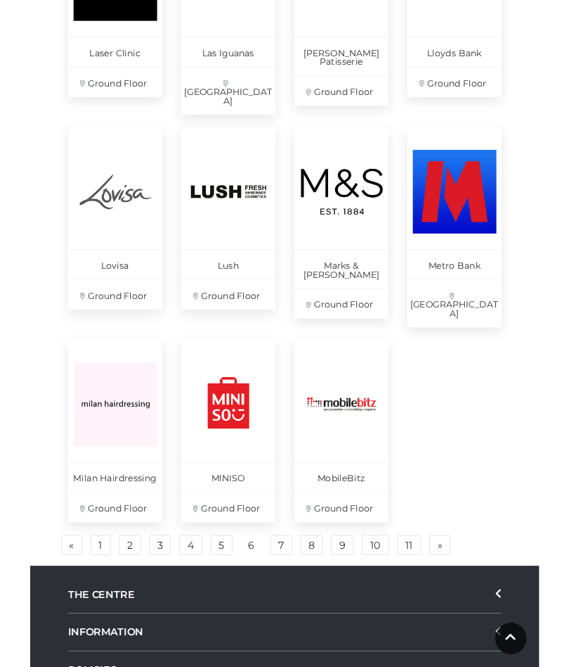
scroll to position [804, 0]
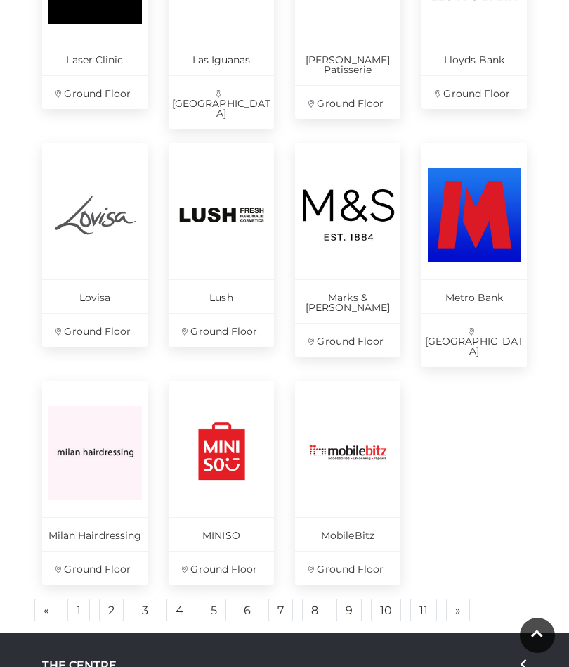
click at [283, 598] on link "7" at bounding box center [281, 609] width 25 height 22
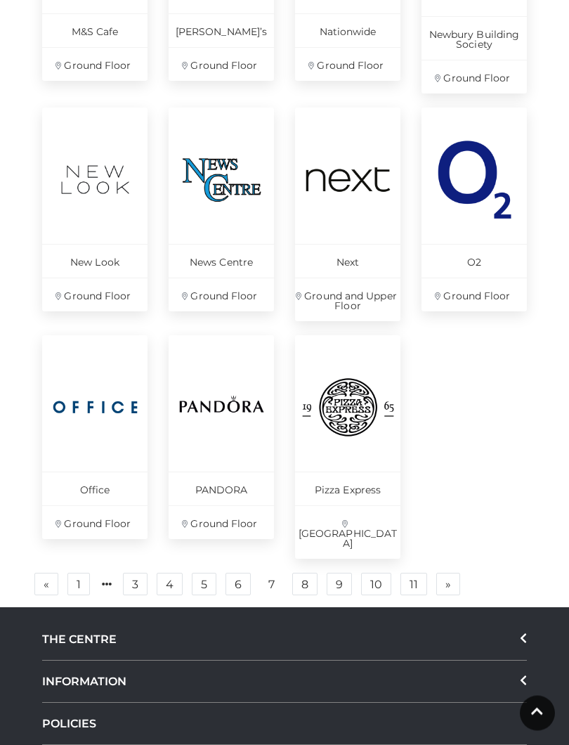
scroll to position [822, 0]
click at [309, 573] on link "8" at bounding box center [304, 584] width 25 height 22
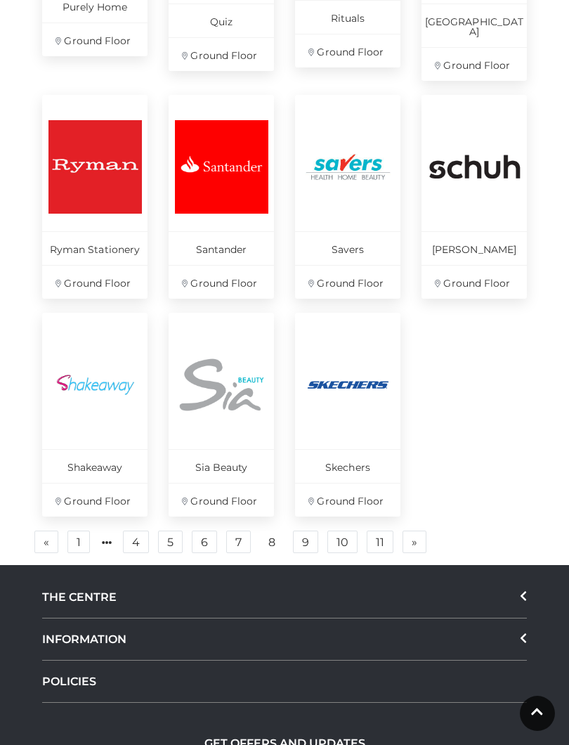
click at [306, 531] on link "9" at bounding box center [305, 542] width 25 height 22
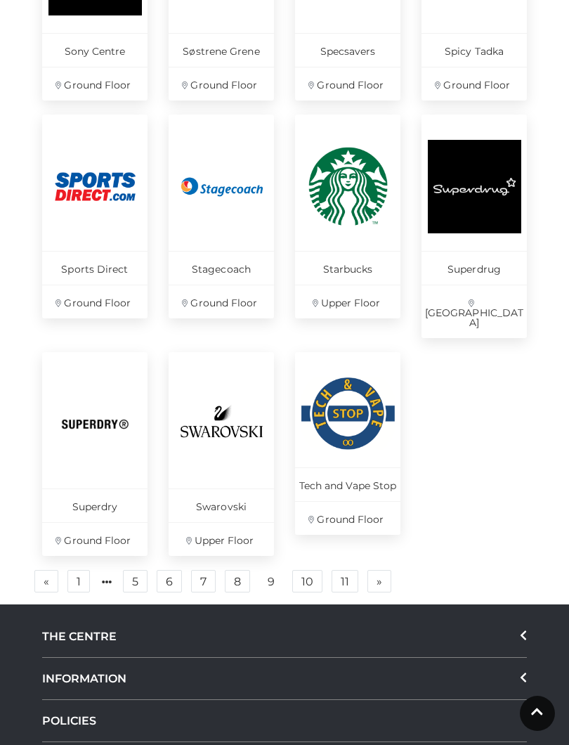
click at [337, 570] on link "11" at bounding box center [345, 581] width 27 height 22
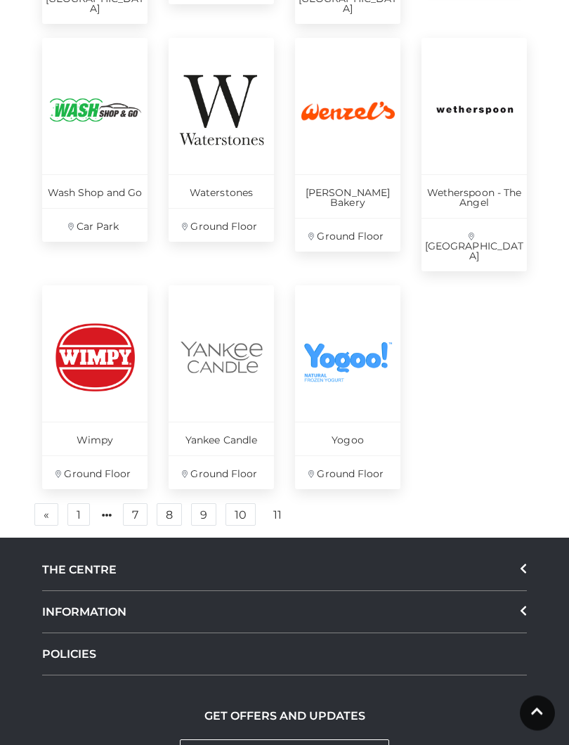
scroll to position [671, 0]
